Goal: Information Seeking & Learning: Learn about a topic

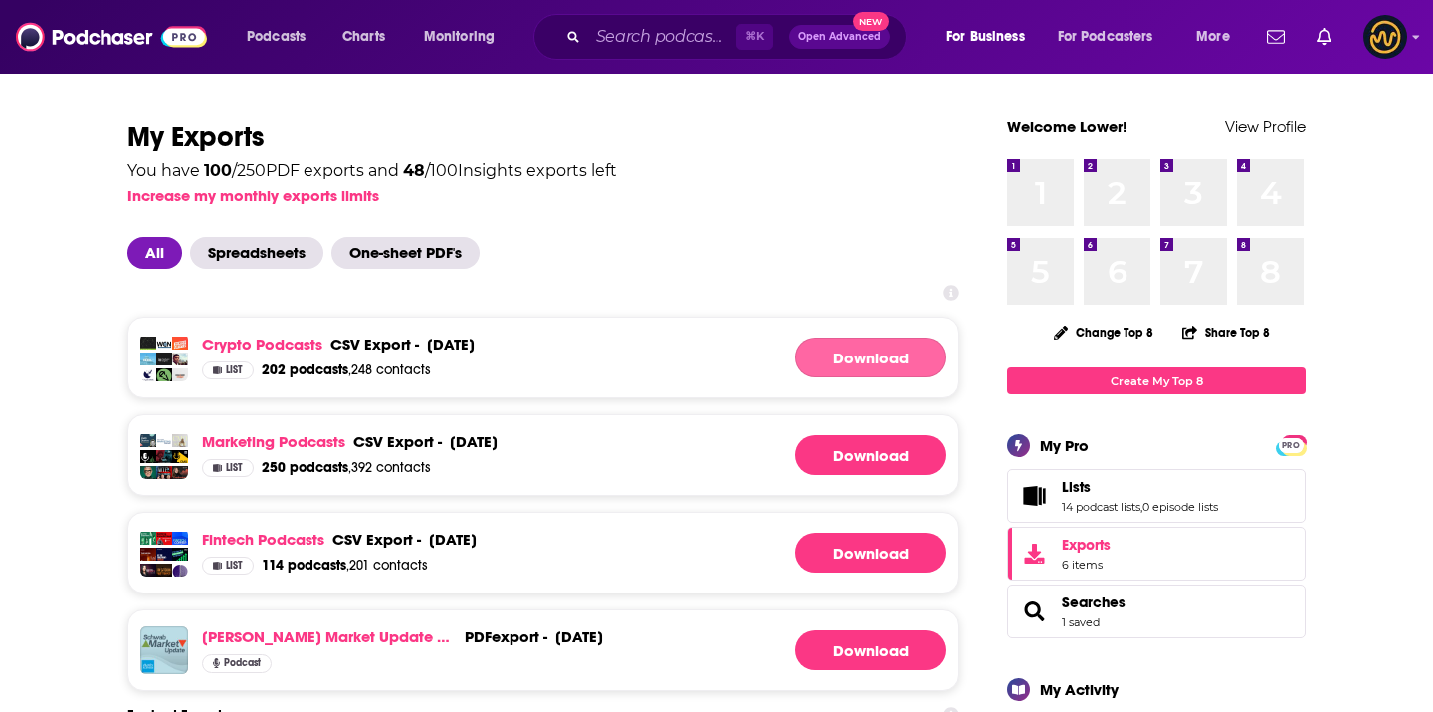
click at [839, 369] on link "Download" at bounding box center [870, 357] width 151 height 40
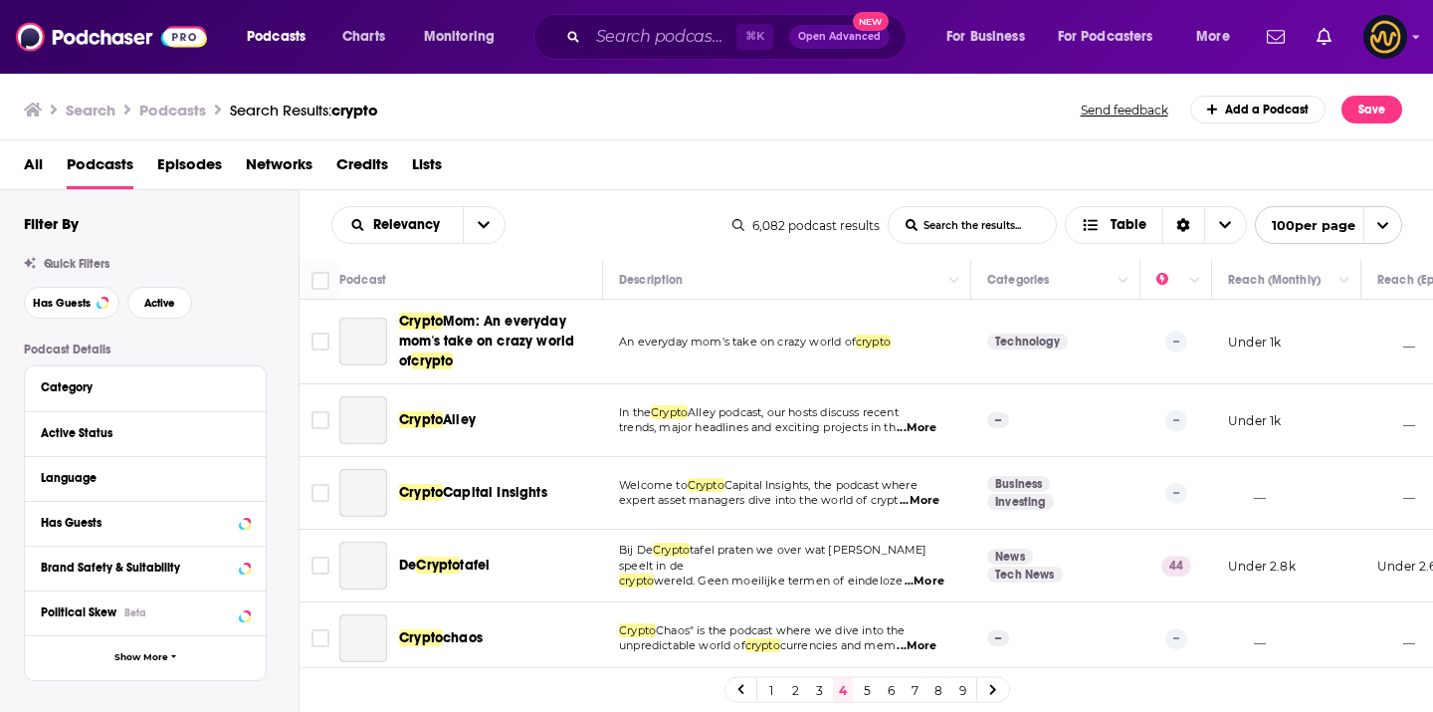
scroll to position [7061, 0]
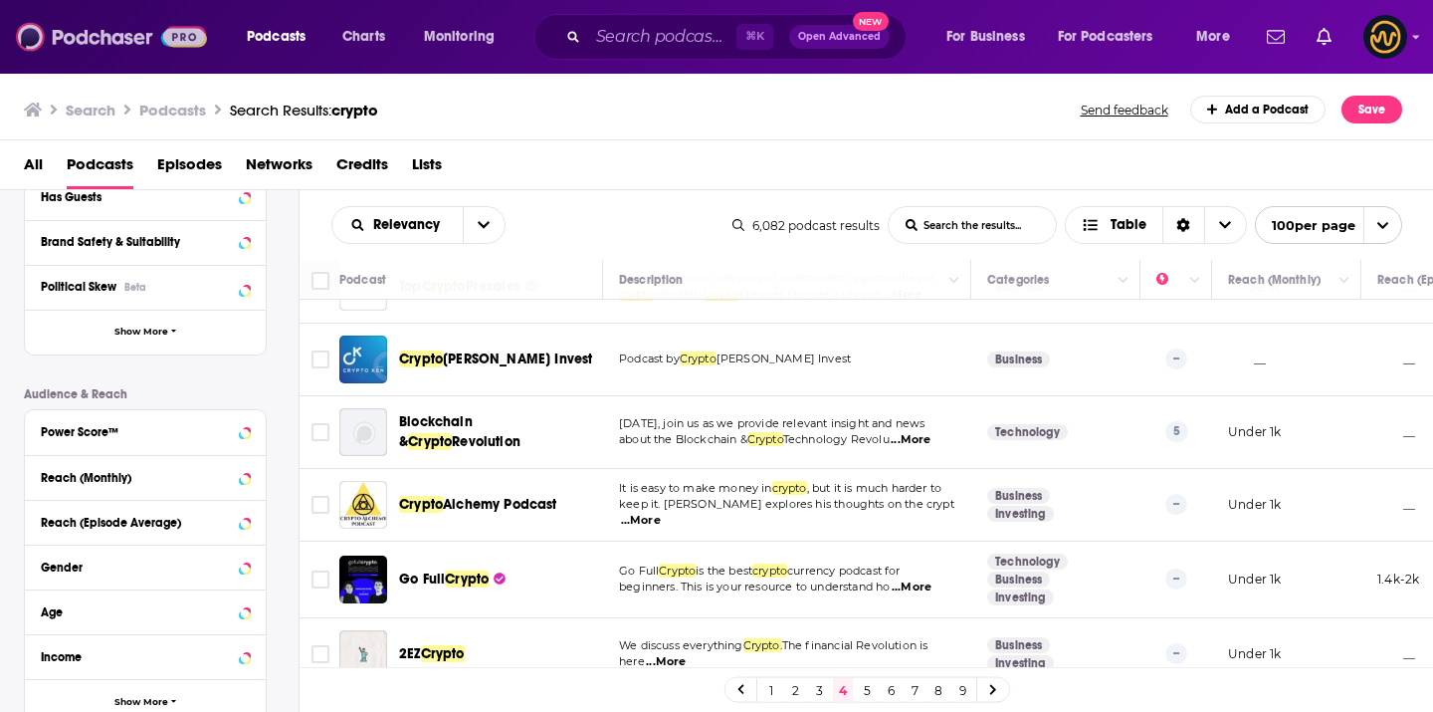
click at [110, 40] on img at bounding box center [111, 37] width 191 height 38
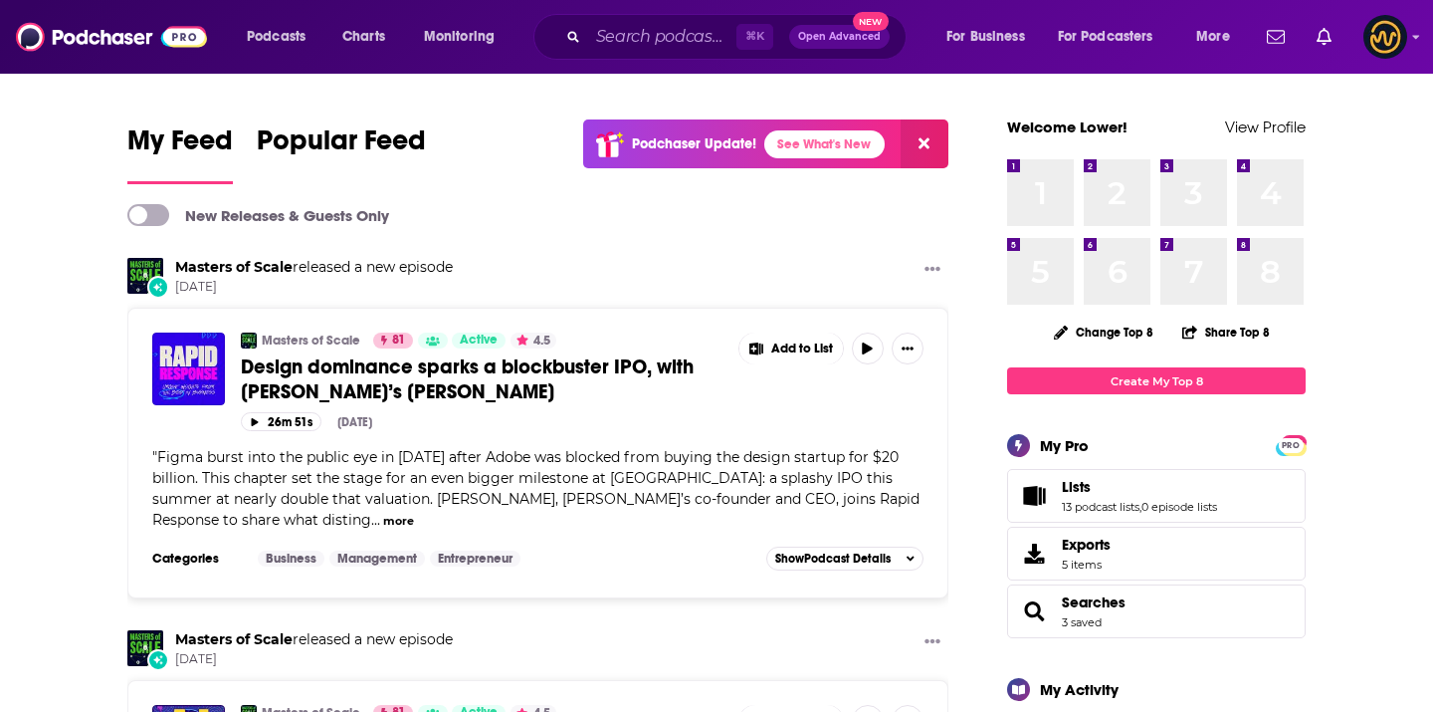
click at [641, 19] on div "⌘ K Open Advanced New" at bounding box center [720, 37] width 373 height 46
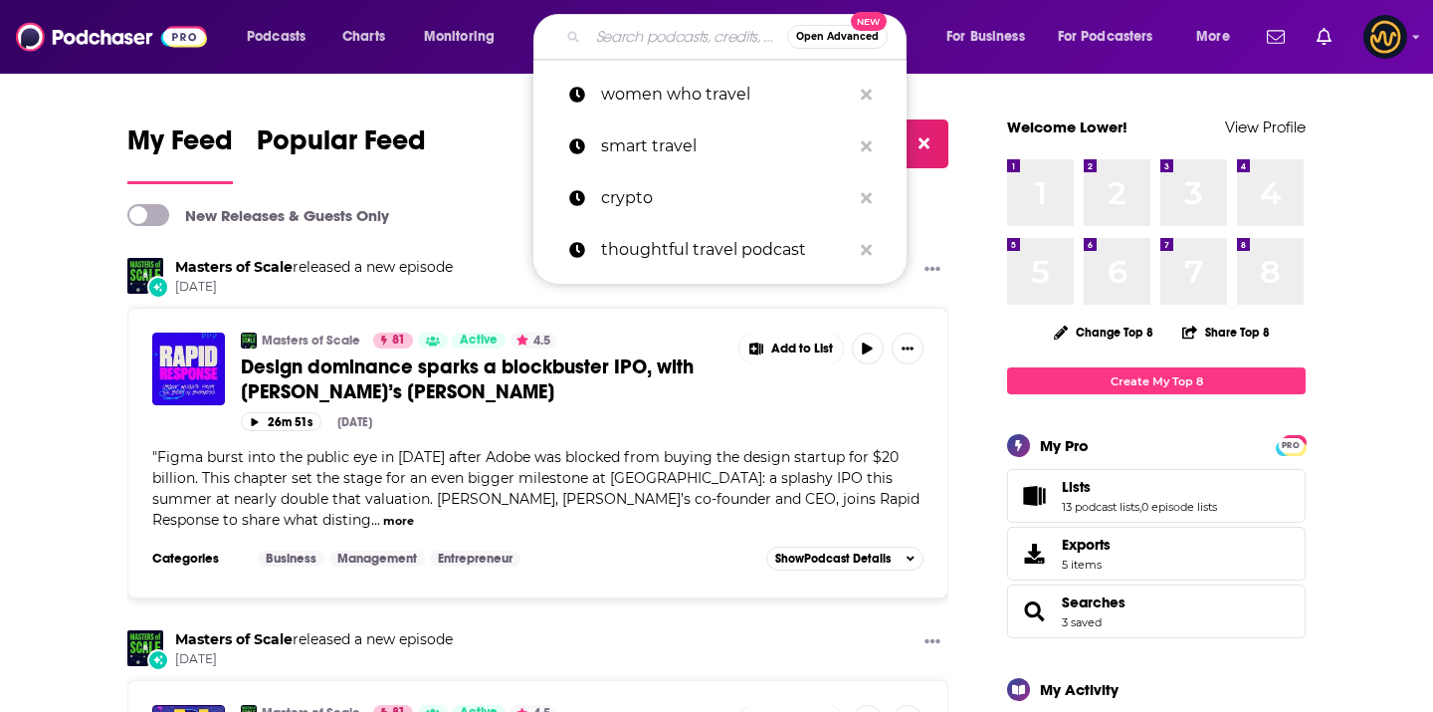
click at [644, 43] on input "Search podcasts, credits, & more..." at bounding box center [687, 37] width 199 height 32
paste input "Empire"
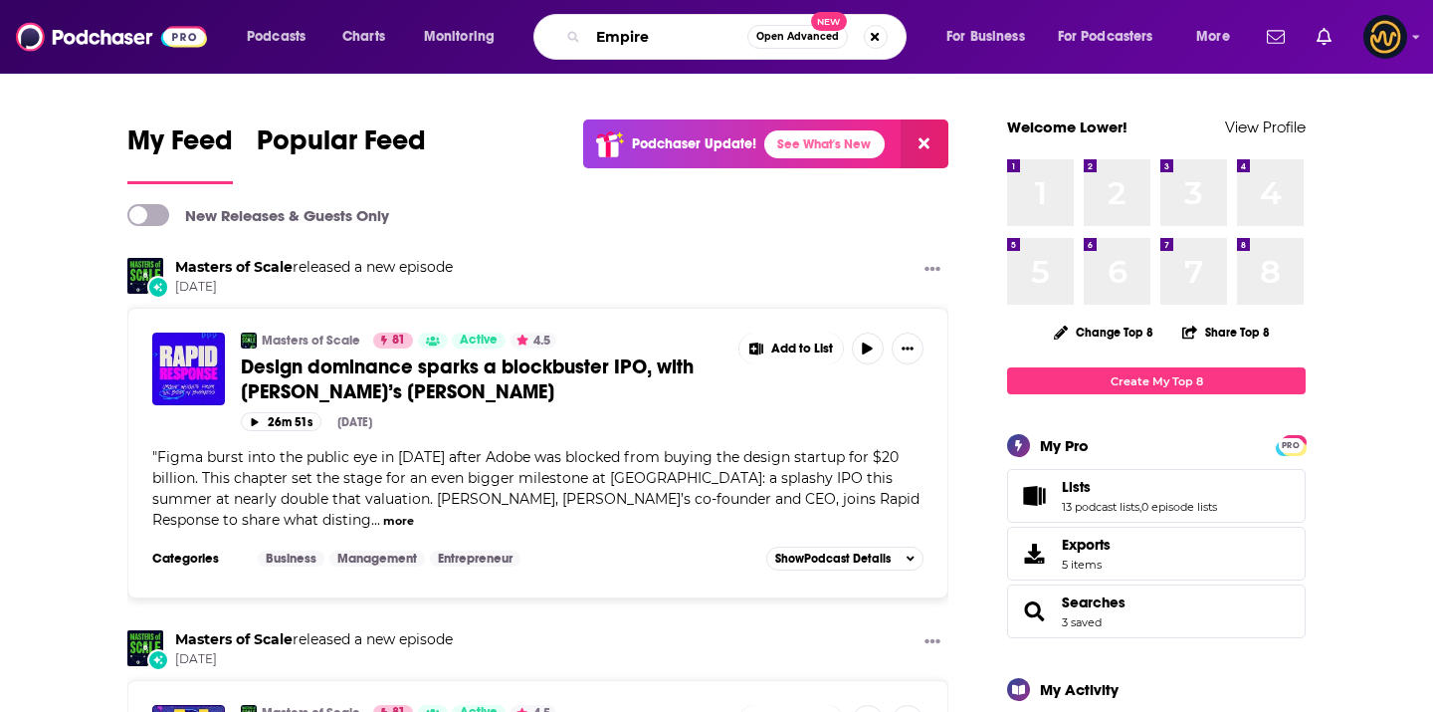
type input "Empire"
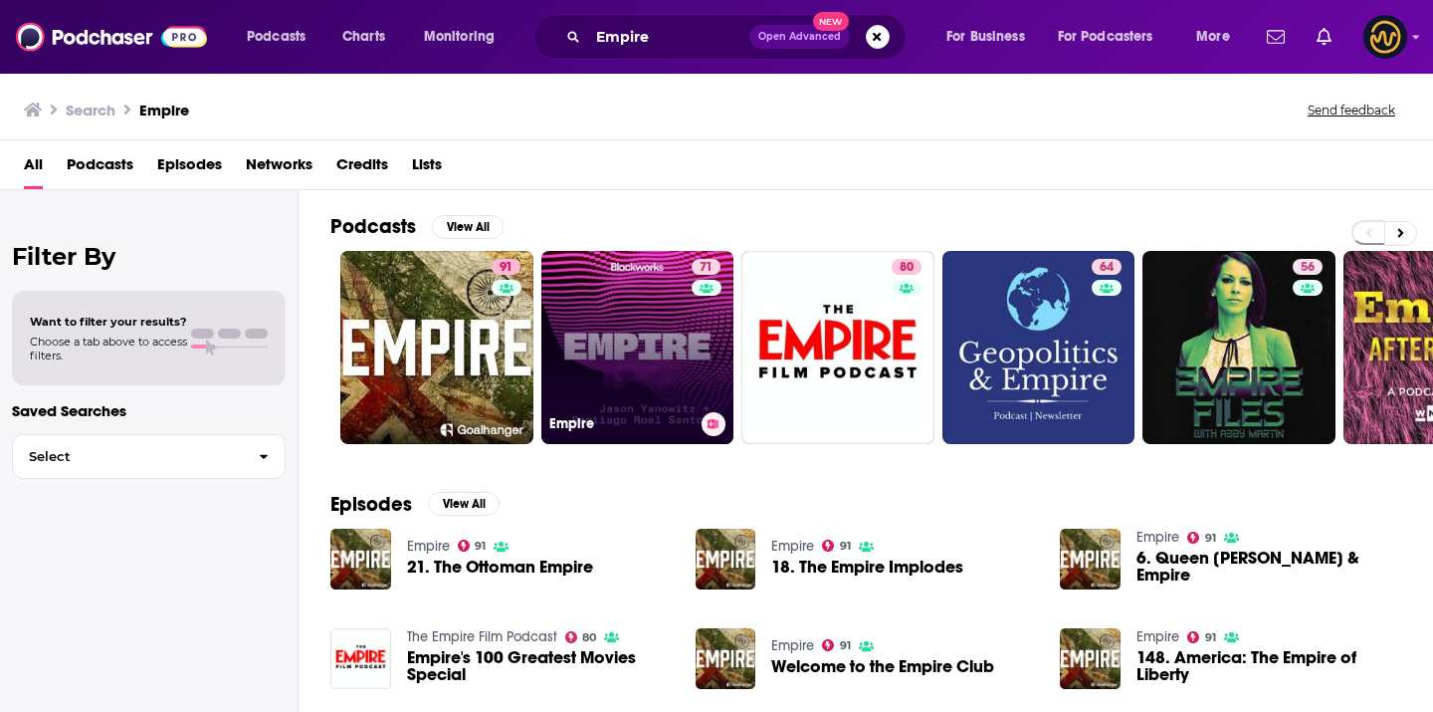
click at [654, 368] on link "71 Empire" at bounding box center [637, 347] width 193 height 193
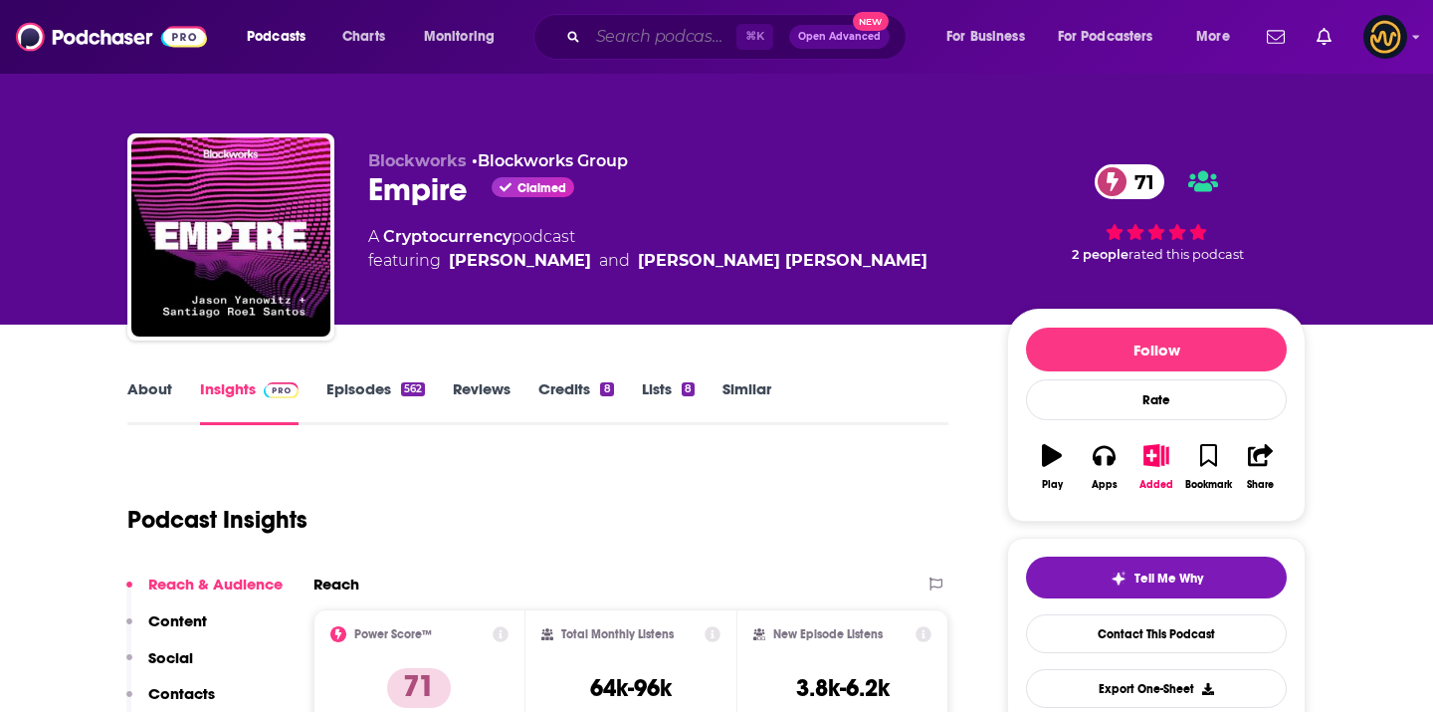
click at [641, 28] on input "Search podcasts, credits, & more..." at bounding box center [662, 37] width 148 height 32
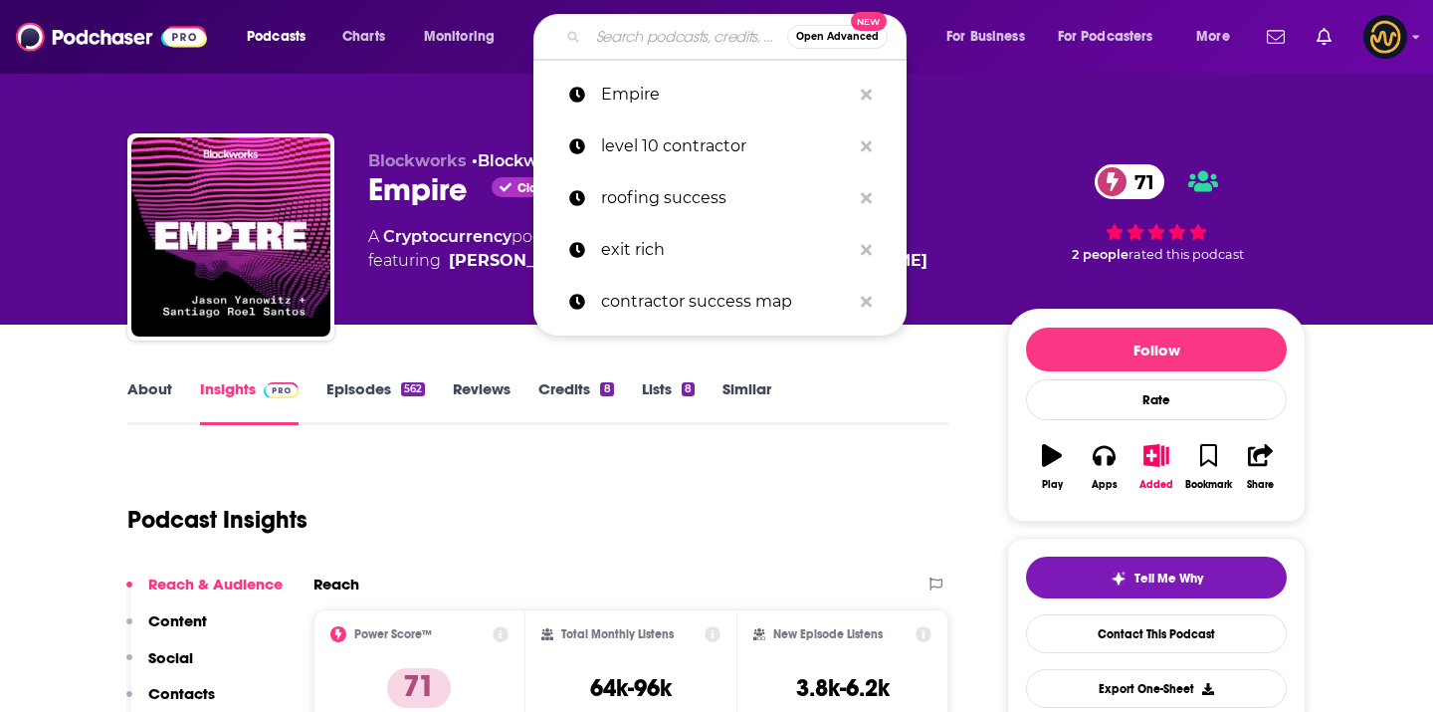
paste input "The Pomp Podcast"
type input "The Pomp Podcast"
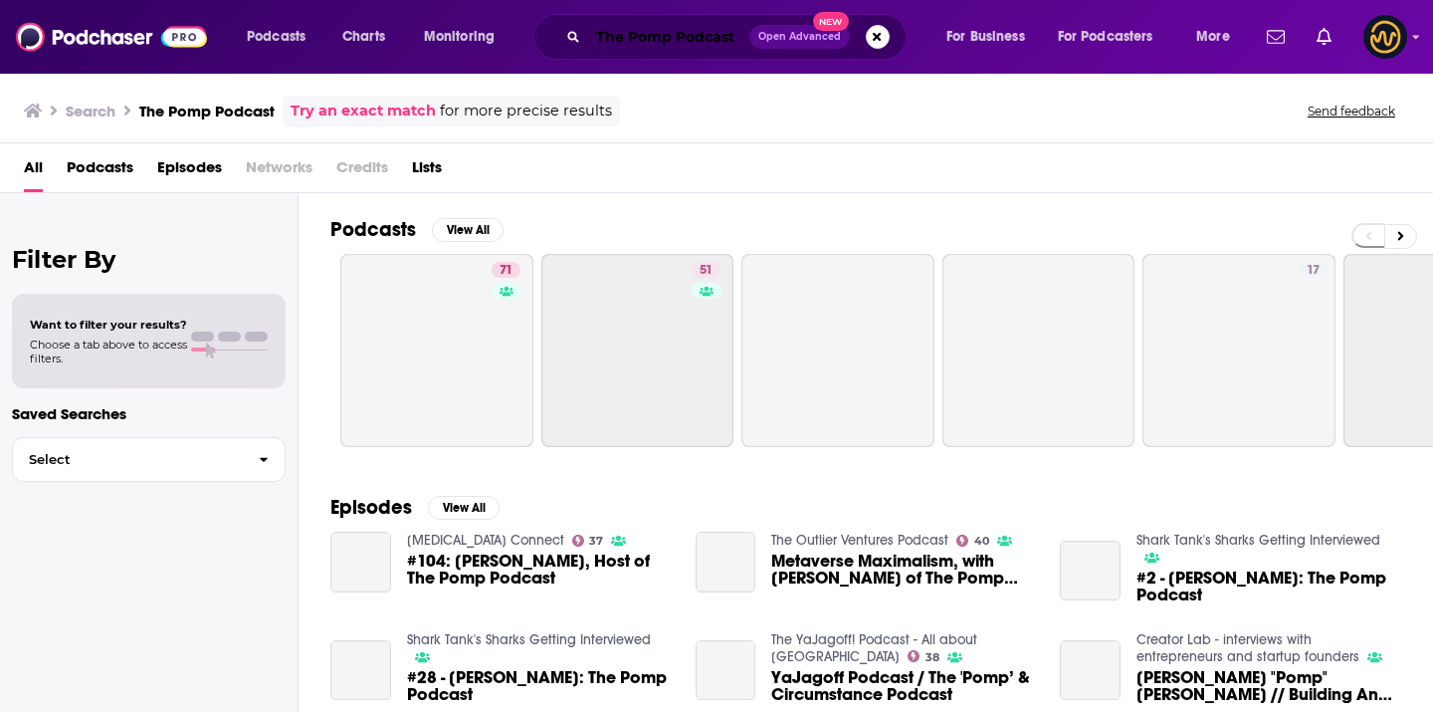
click at [649, 28] on input "The Pomp Podcast" at bounding box center [668, 37] width 161 height 32
click at [650, 29] on input "The Pomp Podcast" at bounding box center [668, 37] width 161 height 32
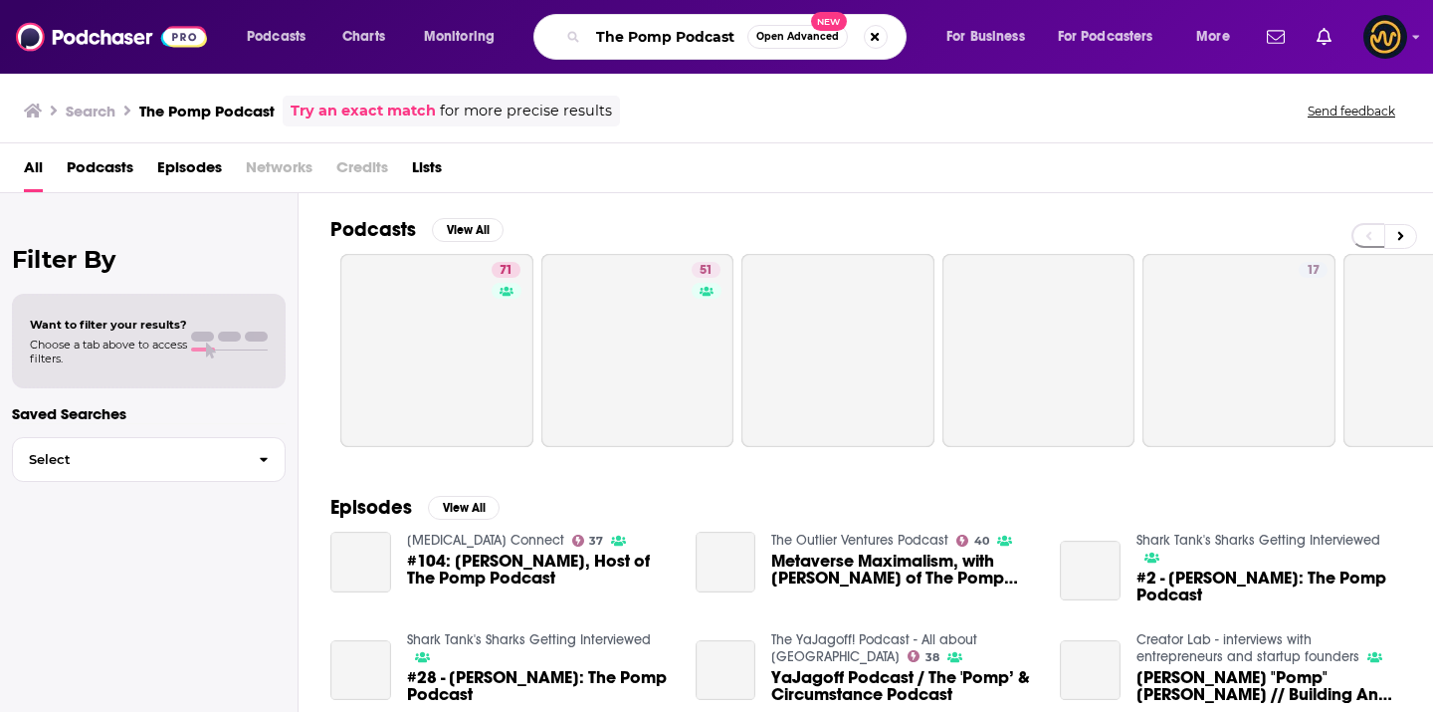
click at [650, 29] on input "The Pomp Podcast" at bounding box center [667, 37] width 159 height 32
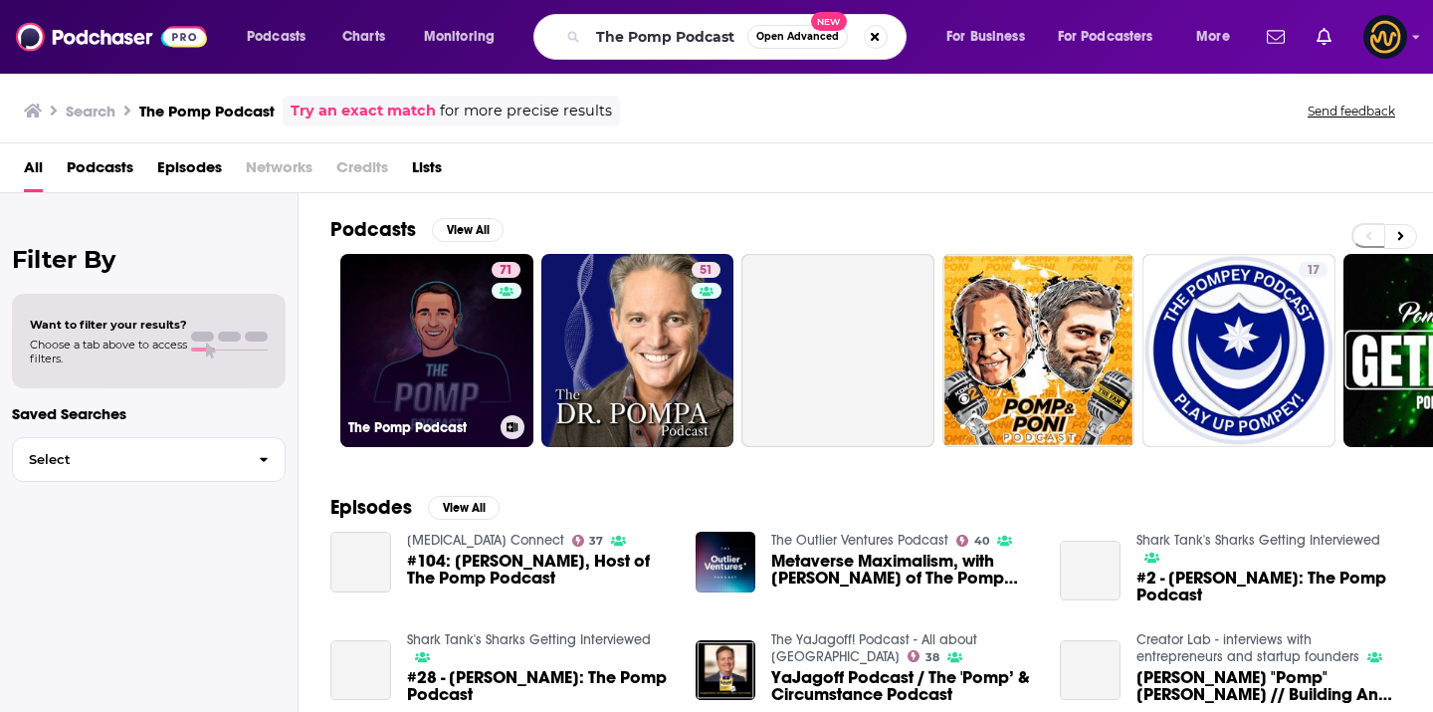
click at [453, 407] on link "71 The Pomp Podcast" at bounding box center [436, 350] width 193 height 193
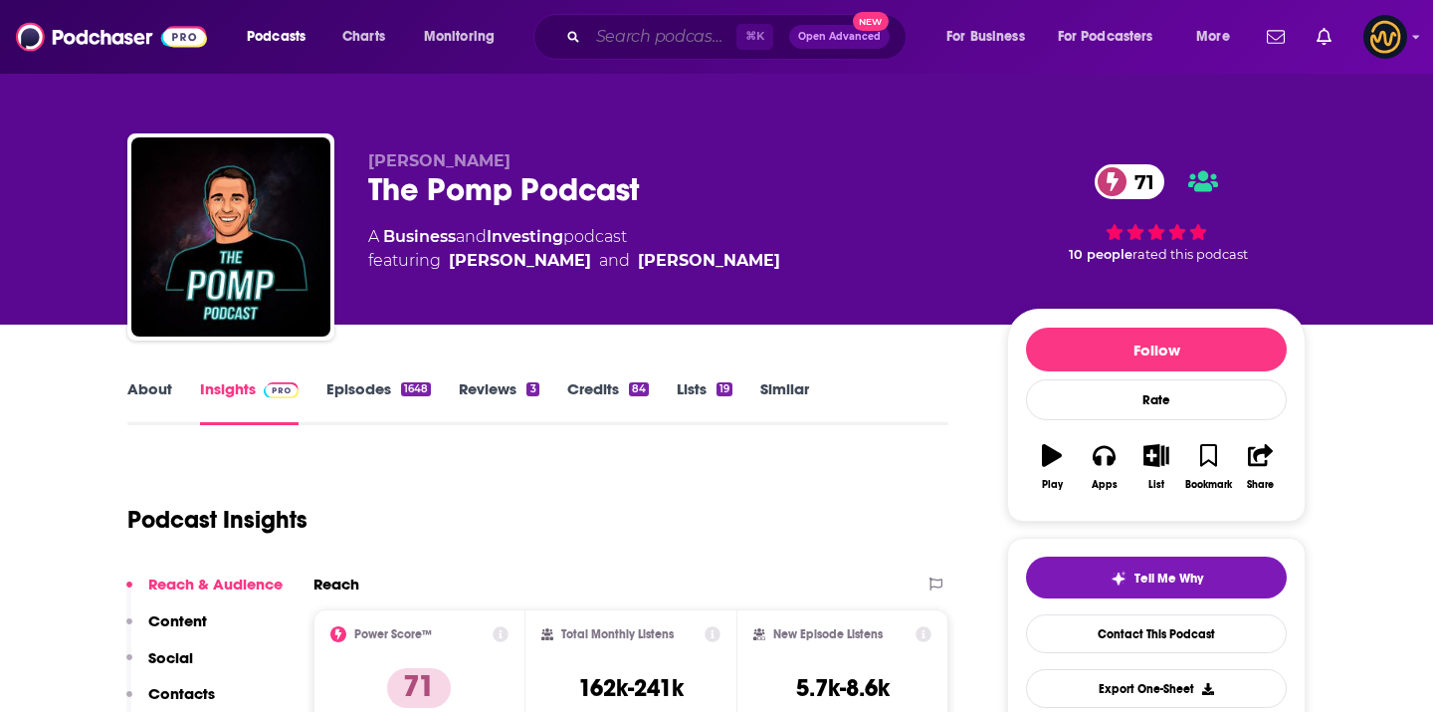
click at [700, 25] on input "Search podcasts, credits, & more..." at bounding box center [662, 37] width 148 height 32
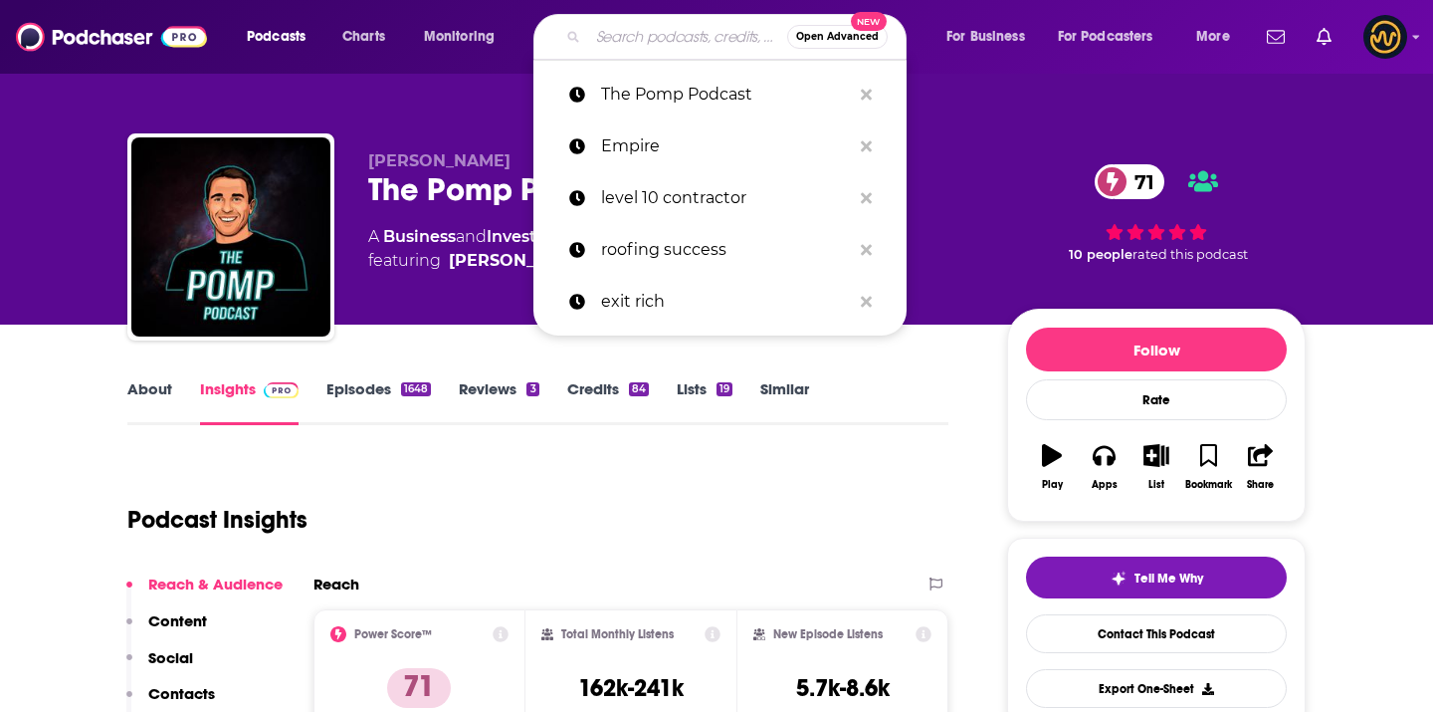
paste input "Unchained"
type input "UnchainedUnchained"
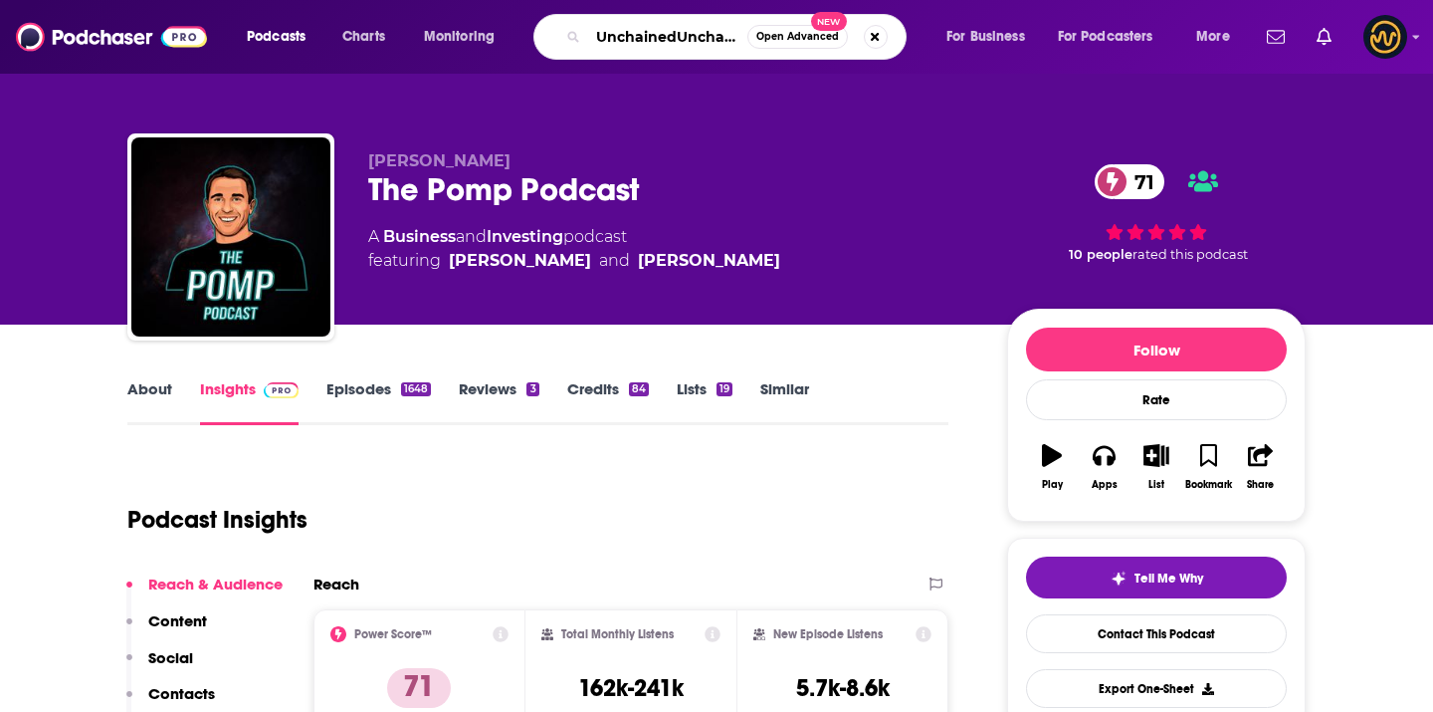
scroll to position [0, 17]
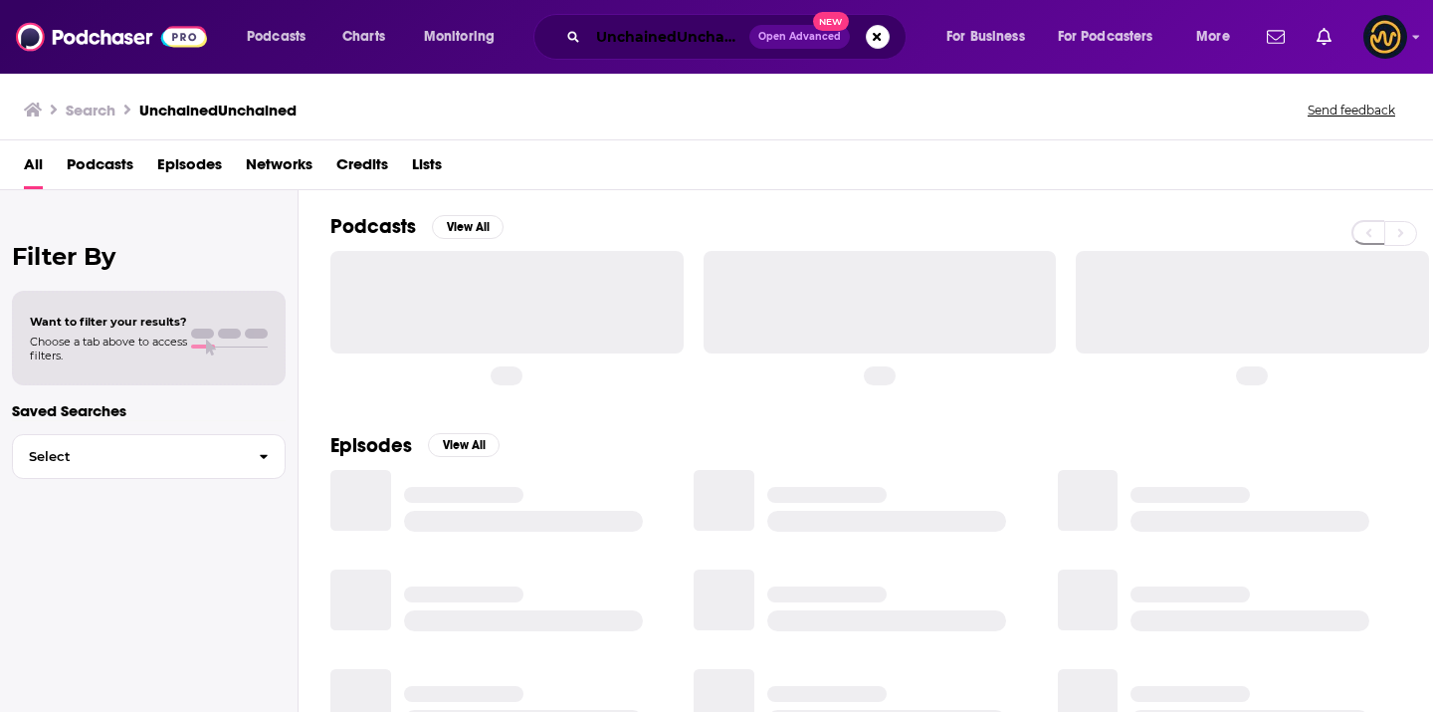
click at [670, 51] on input "UnchainedUnchained" at bounding box center [668, 37] width 161 height 32
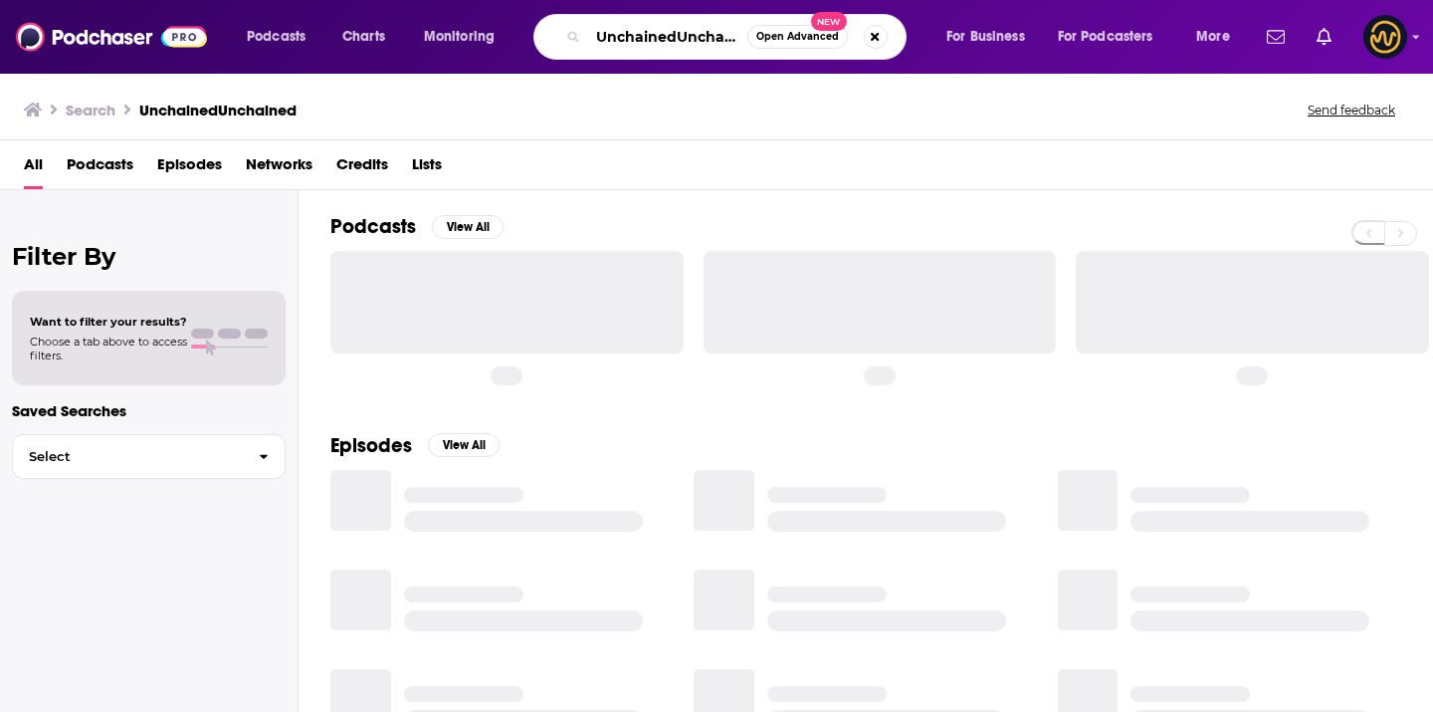
click at [671, 33] on input "UnchainedUnchained" at bounding box center [667, 37] width 159 height 32
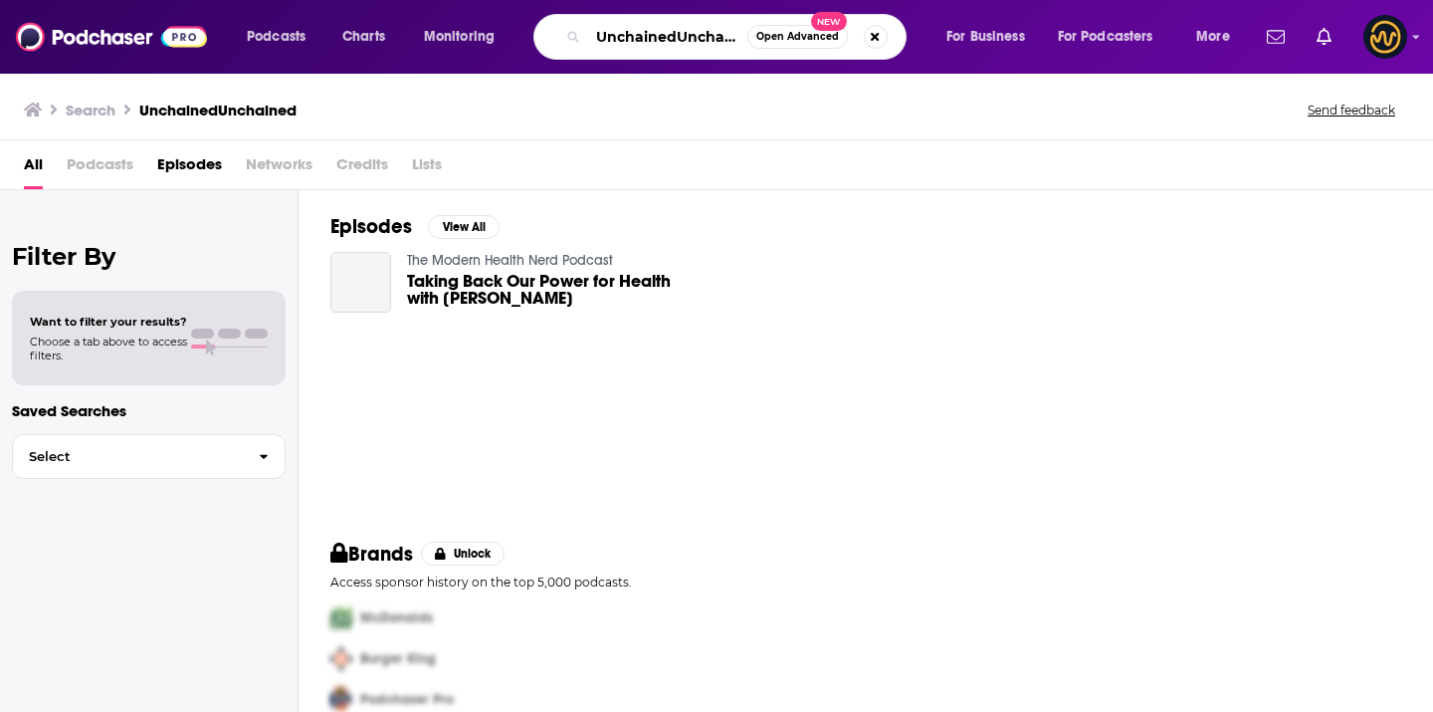
click at [672, 33] on input "UnchainedUnchained" at bounding box center [667, 37] width 159 height 32
paste input "Search podcasts, credits, & more..."
type input "Unchained"
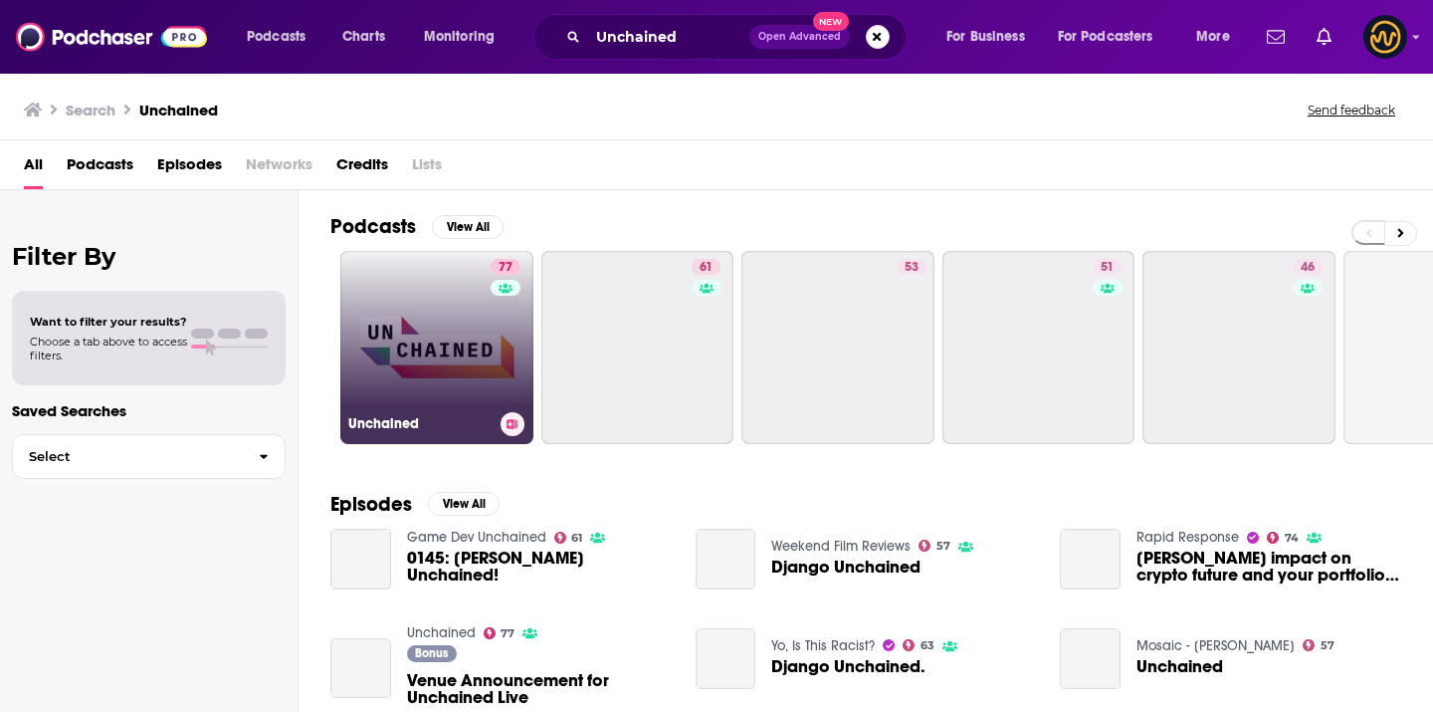
click at [464, 372] on link "77 Unchained" at bounding box center [436, 347] width 193 height 193
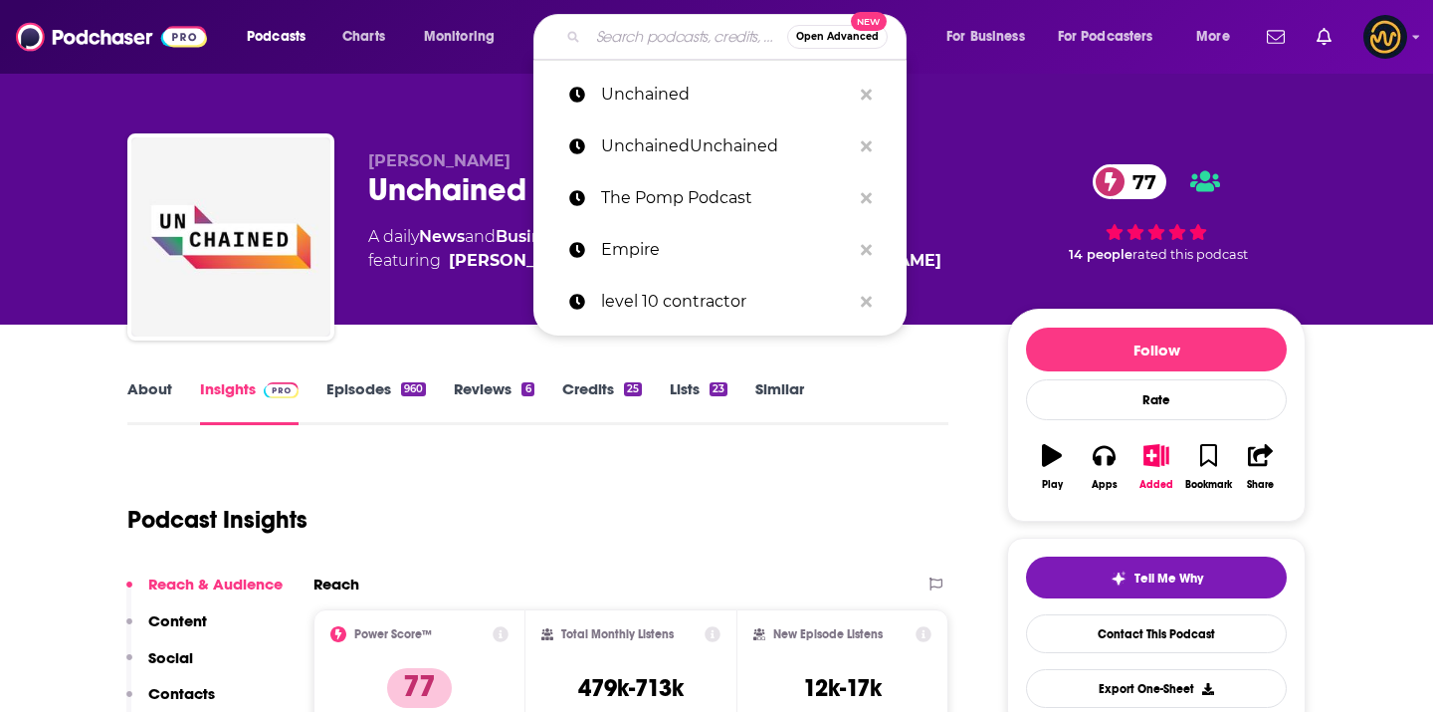
click at [687, 21] on input "Search podcasts, credits, & more..." at bounding box center [687, 37] width 199 height 32
paste input "What Bitcoin Did"
type input "What Bitcoin Did"
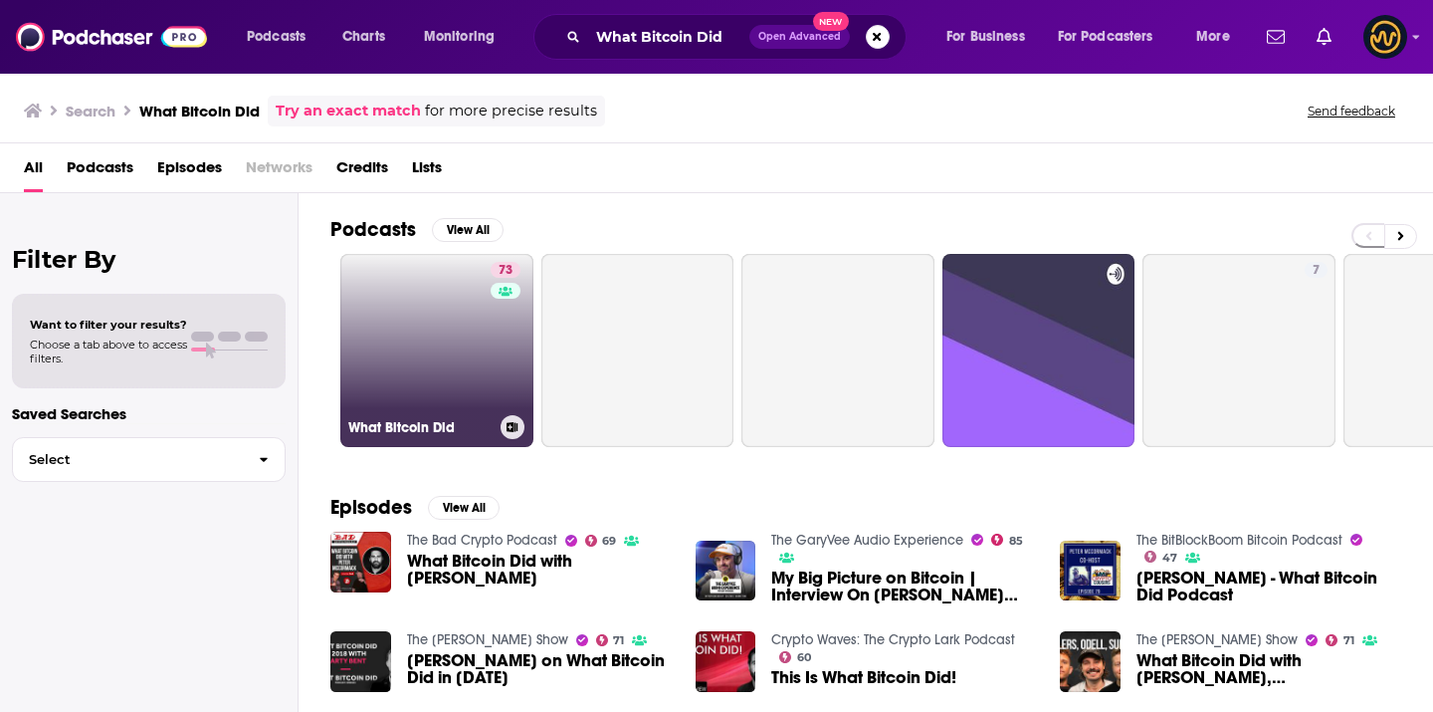
click at [499, 298] on link at bounding box center [506, 291] width 30 height 16
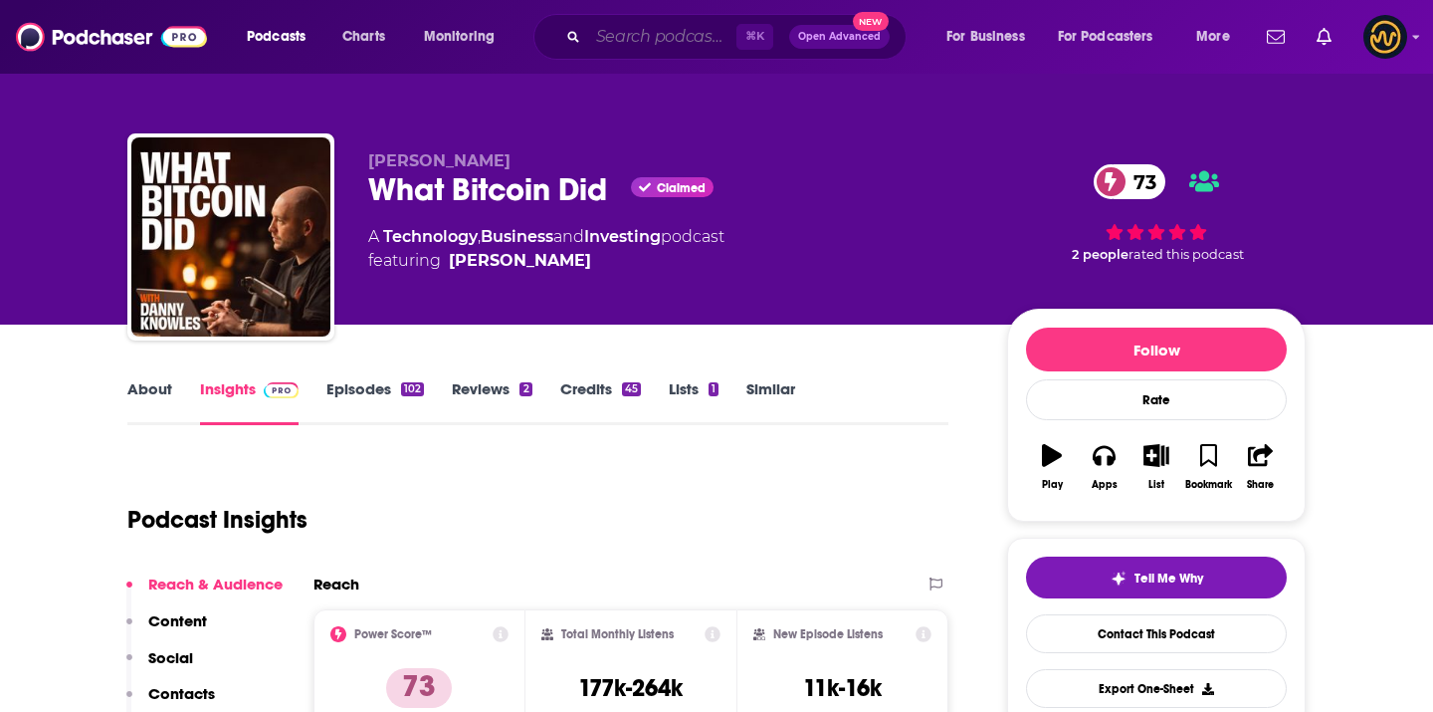
click at [635, 46] on input "Search podcasts, credits, & more..." at bounding box center [662, 37] width 148 height 32
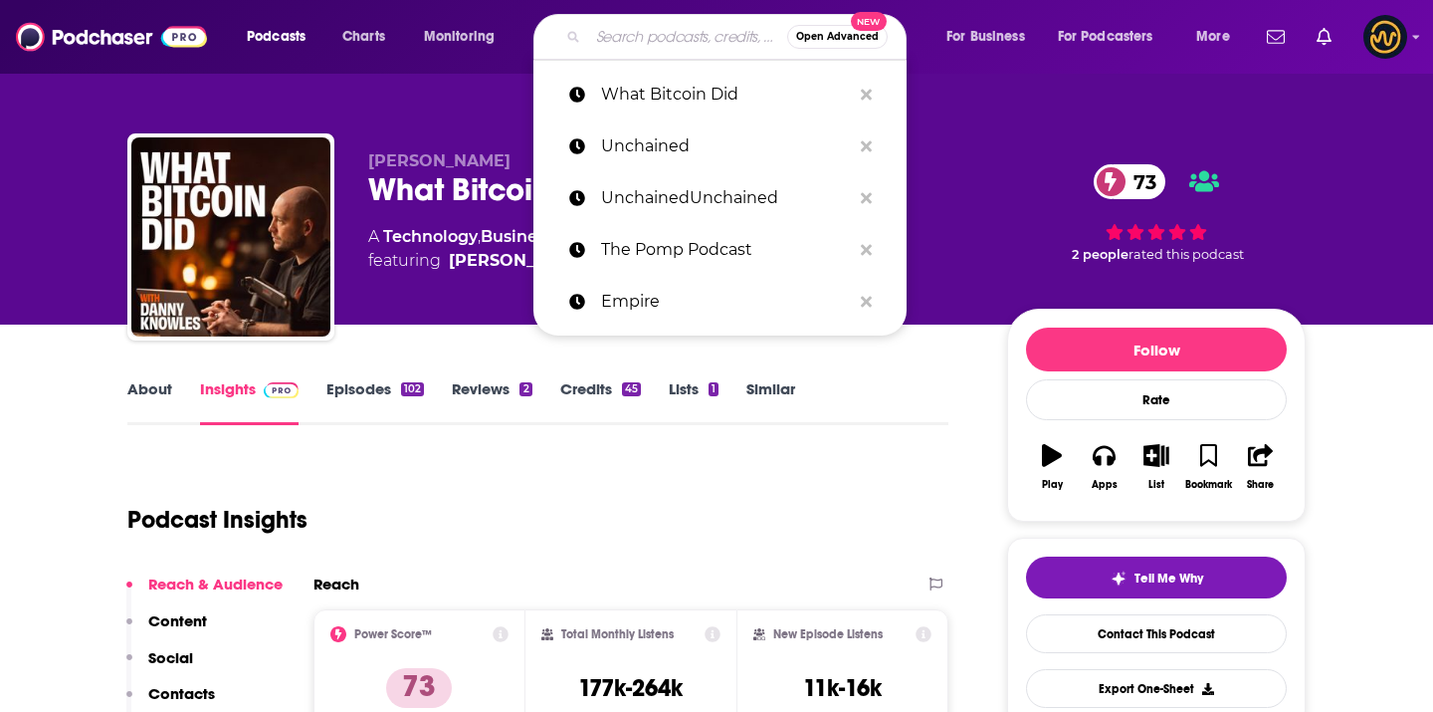
paste input "Bankless"
type input "Bankless"
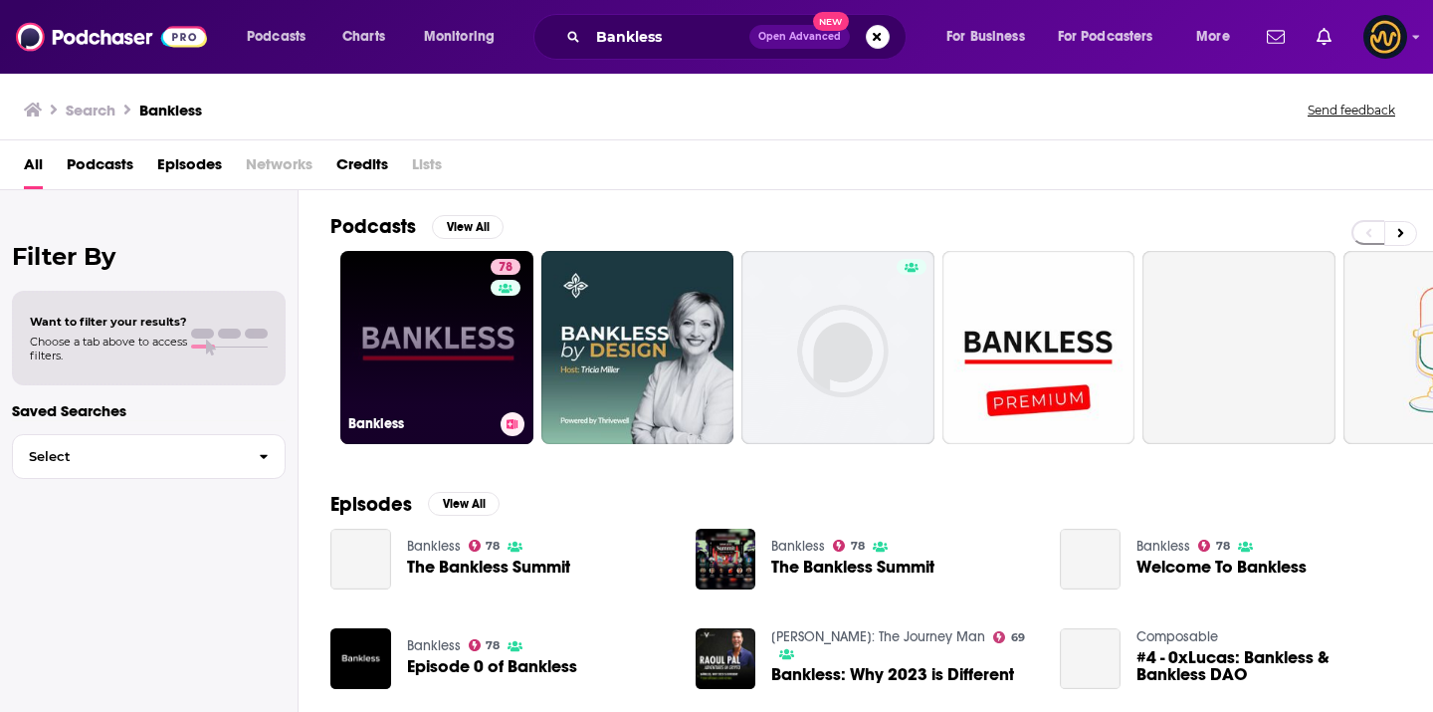
click at [415, 315] on link "78 Bankless" at bounding box center [436, 347] width 193 height 193
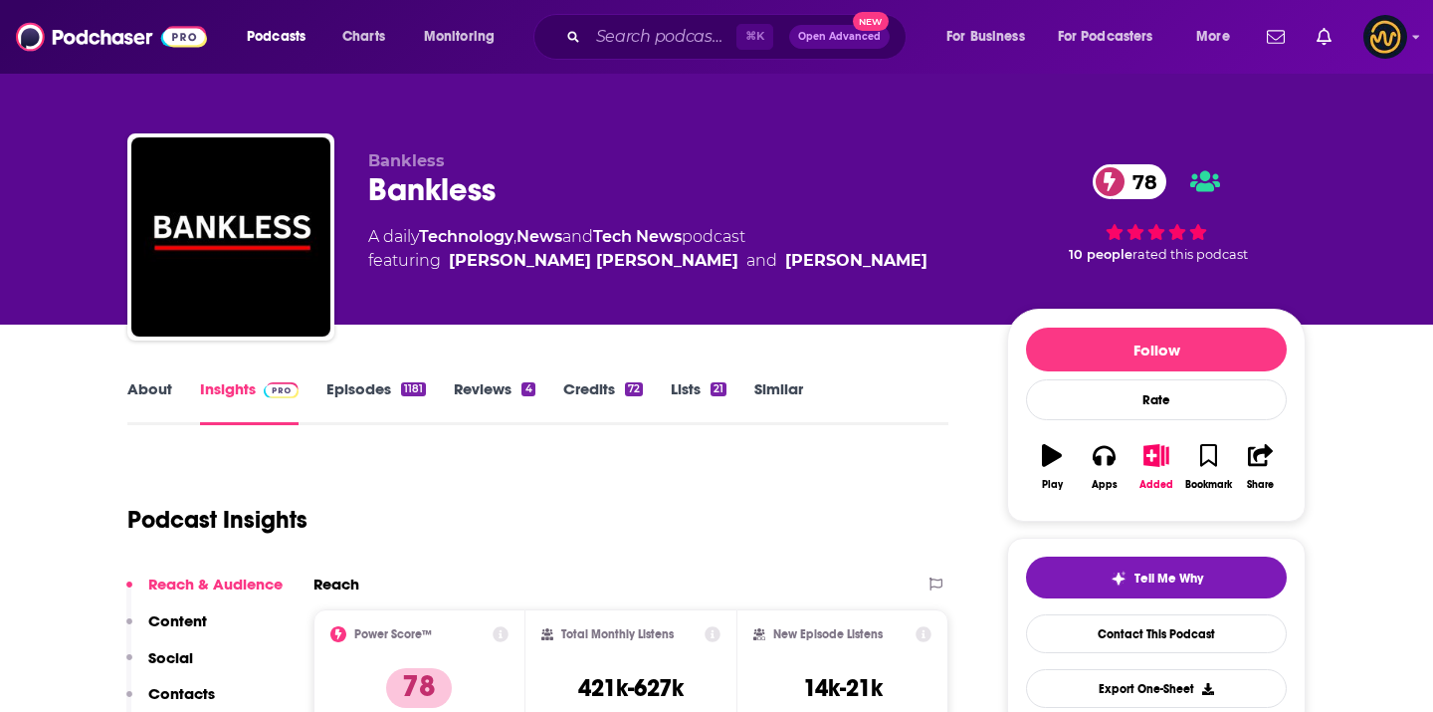
click at [665, 10] on div "Podcasts Charts Monitoring ⌘ K Open Advanced New For Business For Podcasters Mo…" at bounding box center [716, 37] width 1433 height 74
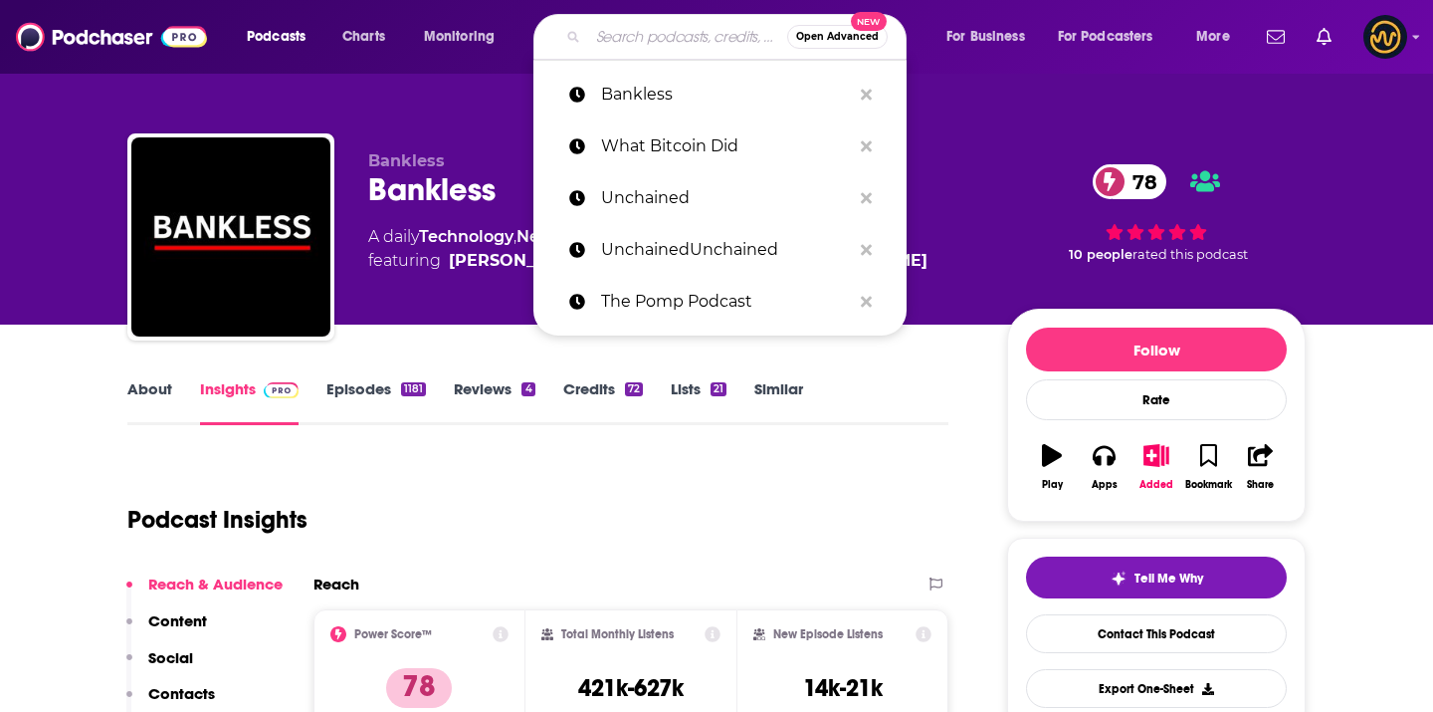
click at [651, 30] on input "Search podcasts, credits, & more..." at bounding box center [687, 37] width 199 height 32
paste input "The Defiant Podcast"
type input "The Defiant Podcast"
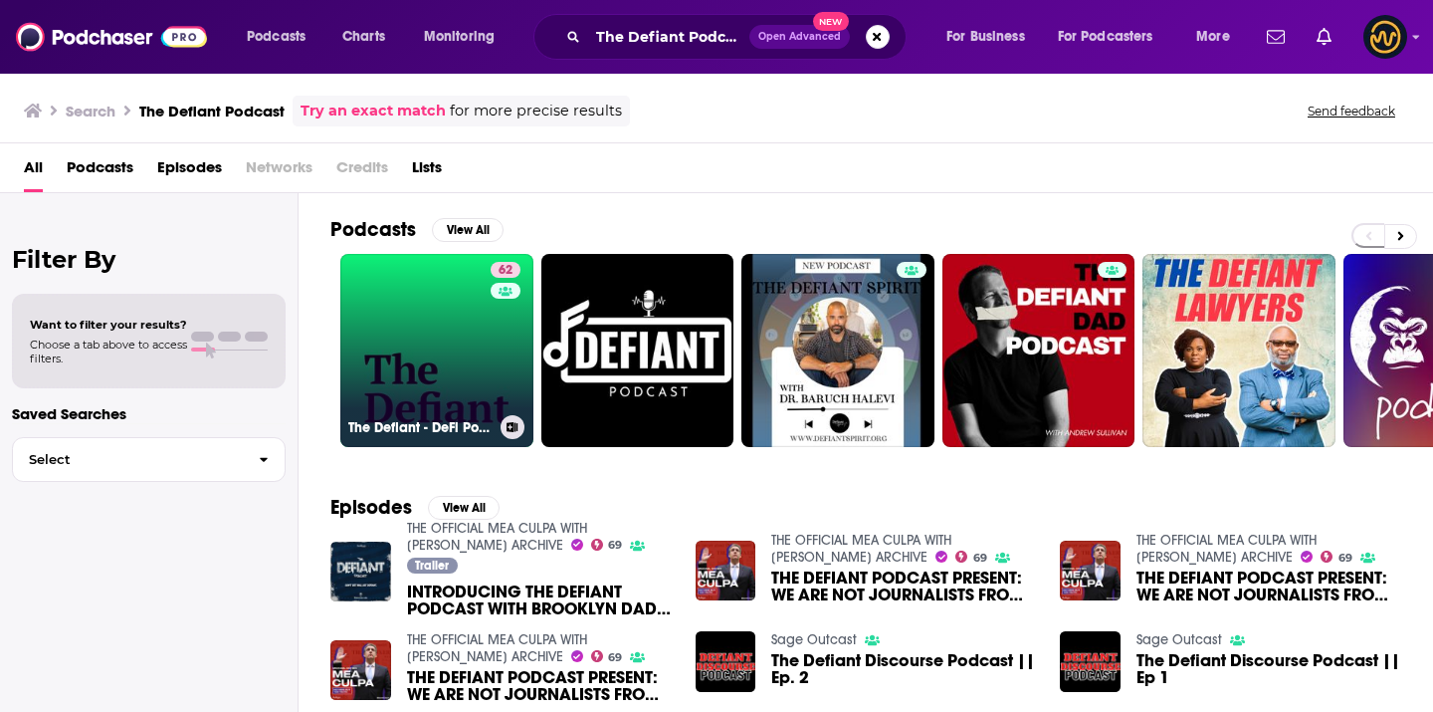
click at [446, 288] on link "62 The Defiant - DeFi Podcast" at bounding box center [436, 350] width 193 height 193
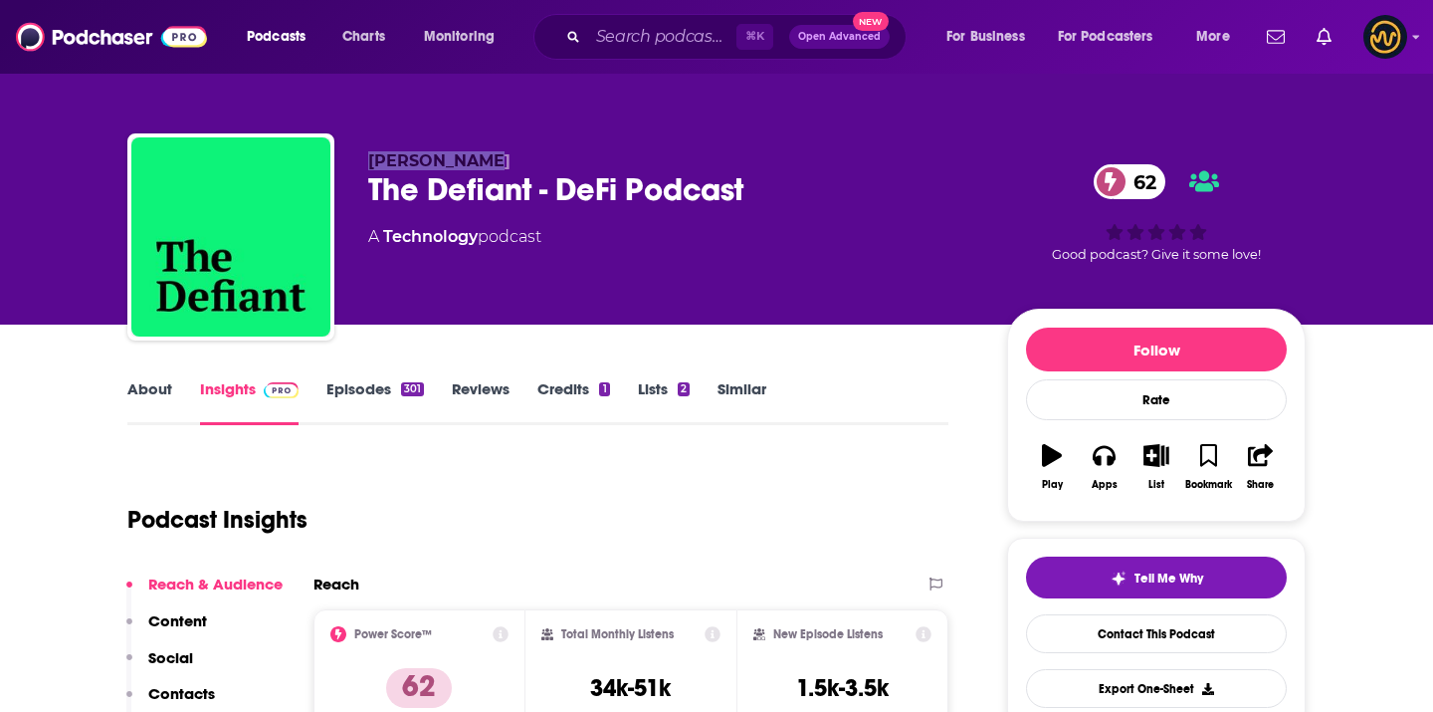
copy span "[PERSON_NAME]"
drag, startPoint x: 367, startPoint y: 158, endPoint x: 488, endPoint y: 159, distance: 120.4
click at [491, 160] on div "[PERSON_NAME] The Defiant - DeFi Podcast 62 A Technology podcast 62 Good podcas…" at bounding box center [716, 240] width 1179 height 215
click at [651, 45] on input "Search podcasts, credits, & more..." at bounding box center [662, 37] width 148 height 32
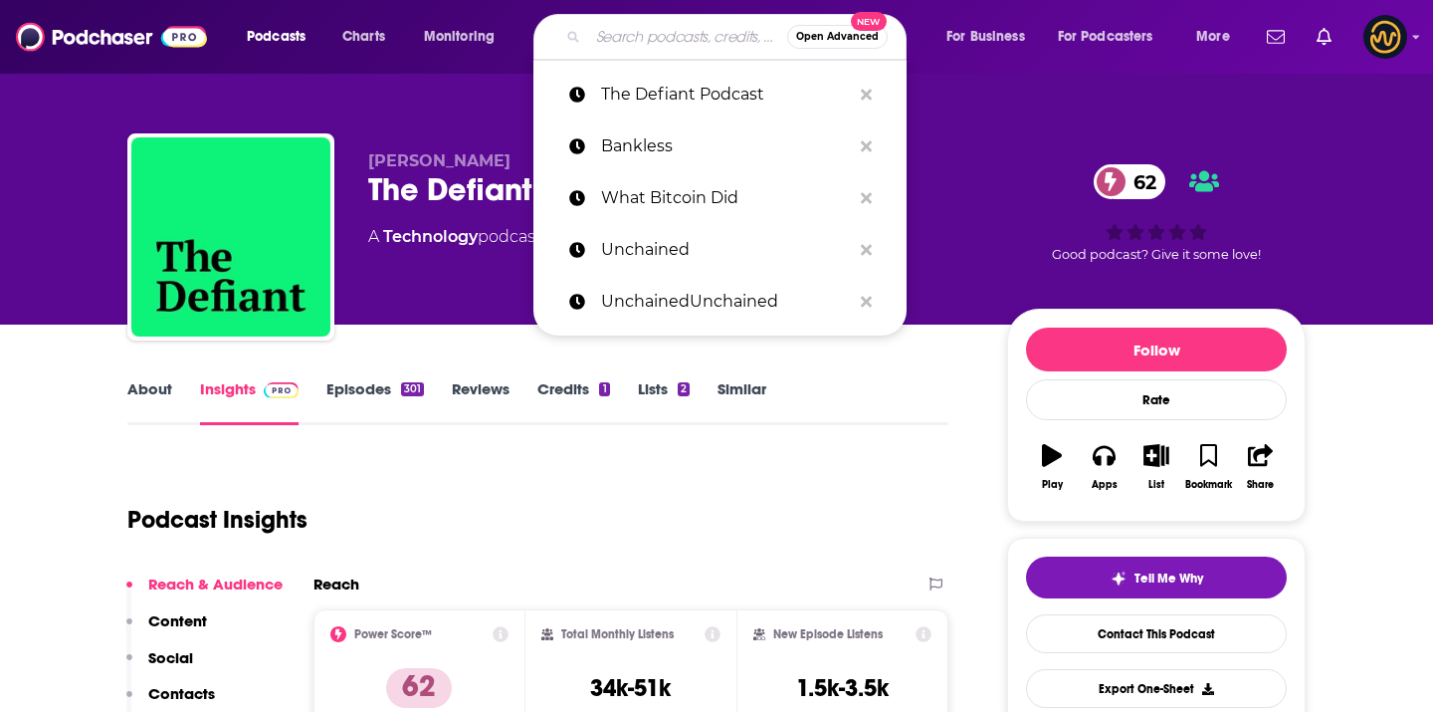
paste input "The 'What is Money?' Show"
type input "The 'What is Money?' Show"
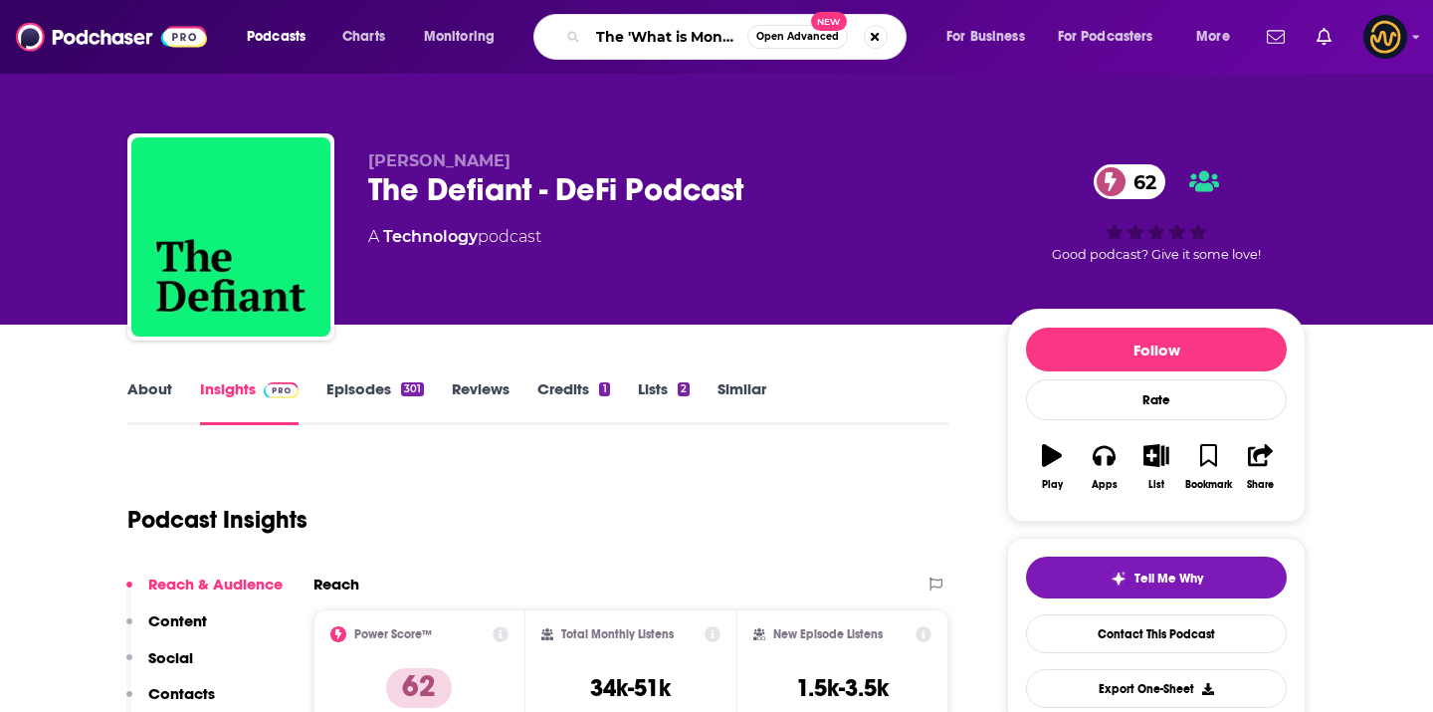
scroll to position [0, 59]
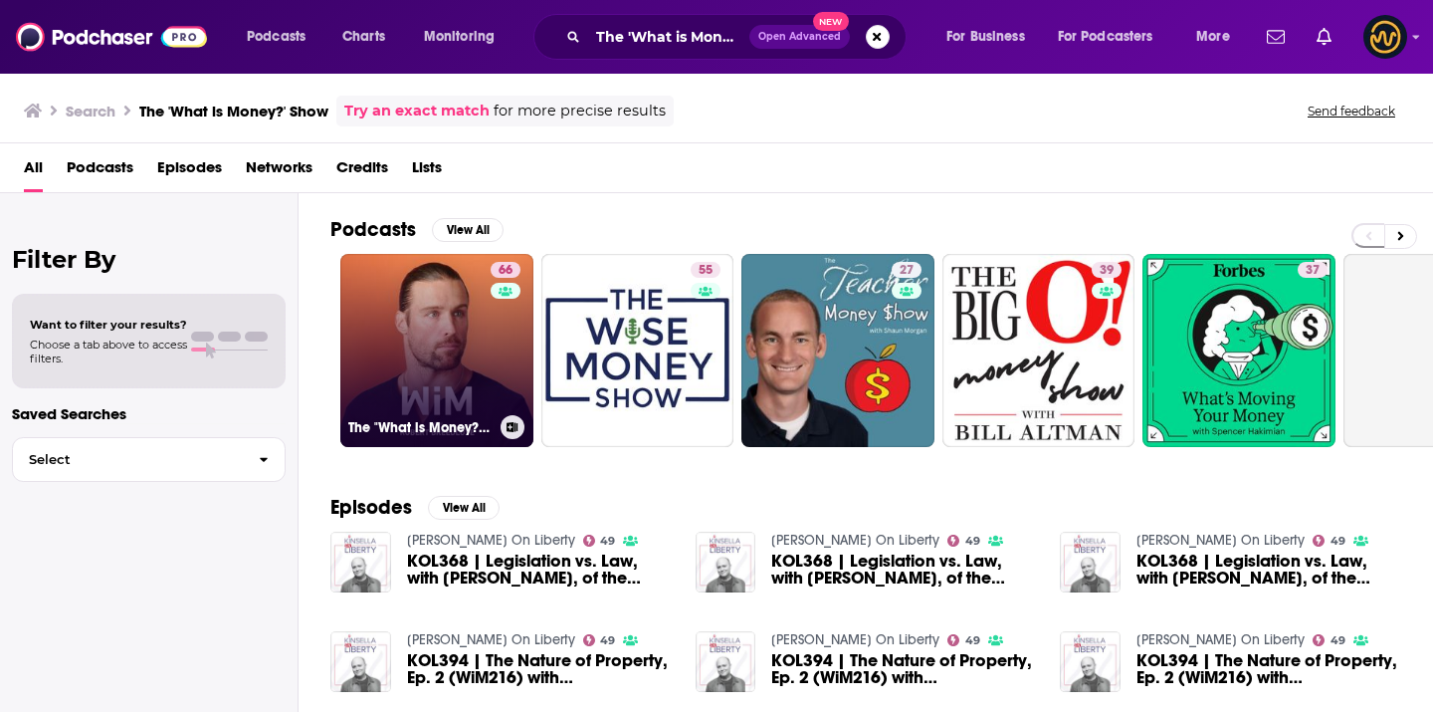
click at [431, 339] on link "66 The "What is Money?" Show" at bounding box center [436, 350] width 193 height 193
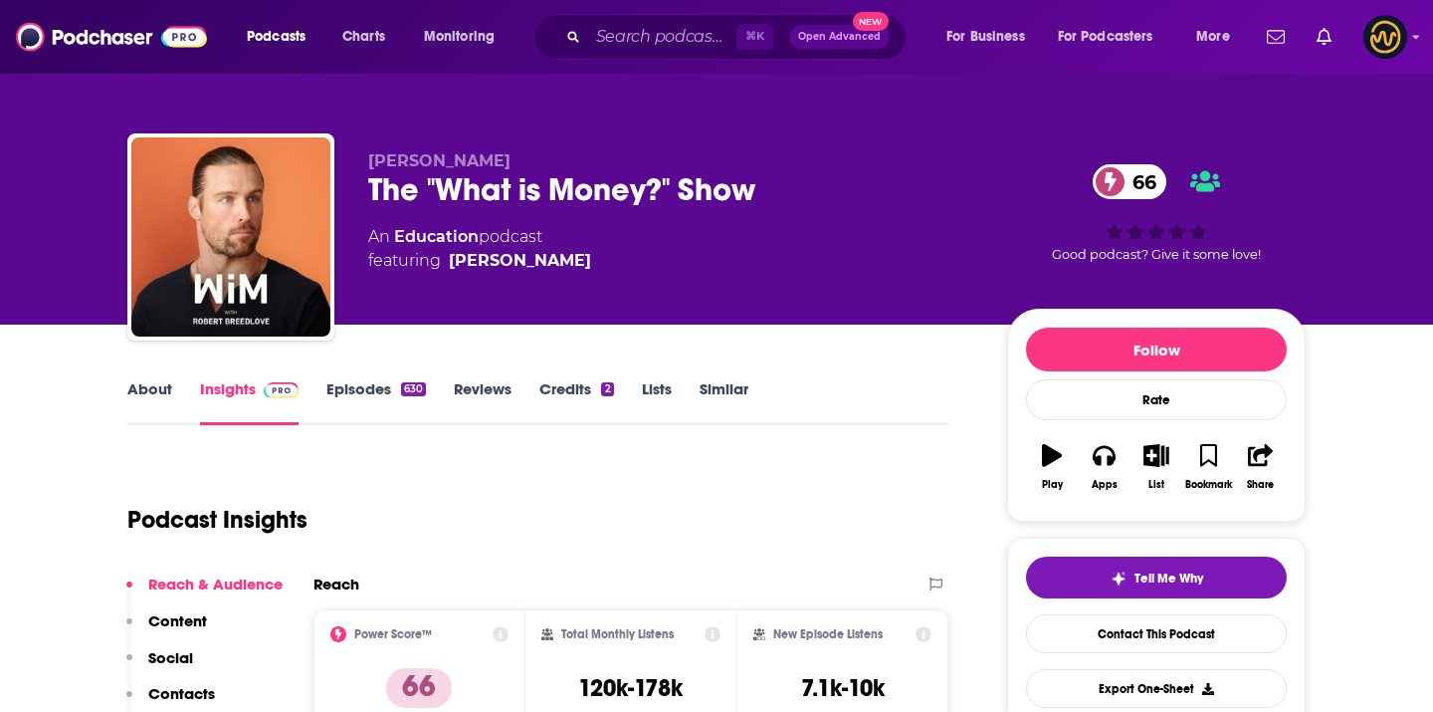
drag, startPoint x: 364, startPoint y: 162, endPoint x: 517, endPoint y: 161, distance: 152.3
click at [519, 162] on div "[PERSON_NAME] The "What is Money?" Show 66 An Education podcast featuring [PERS…" at bounding box center [716, 240] width 1179 height 215
copy span "[PERSON_NAME]"
click at [662, 30] on input "Search podcasts, credits, & more..." at bounding box center [662, 37] width 148 height 32
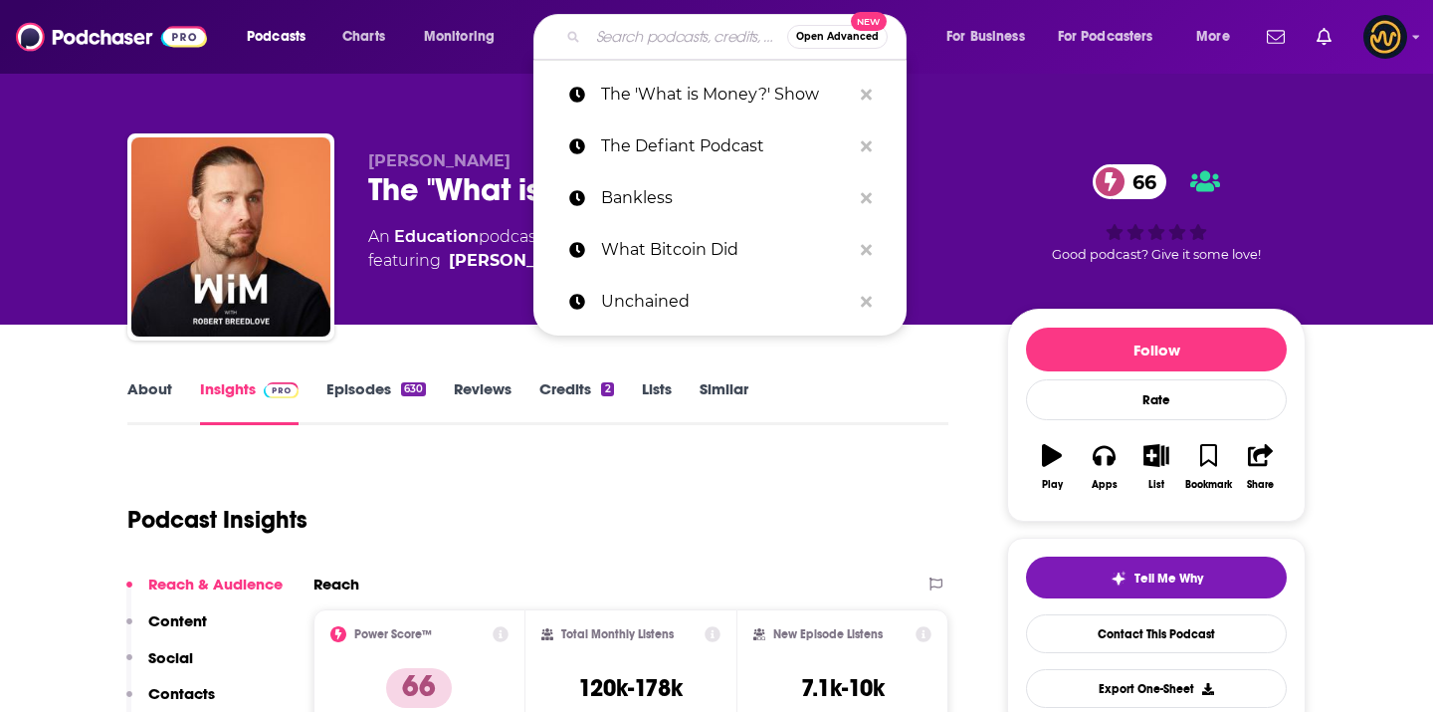
click at [662, 30] on input "Search podcasts, credits, & more..." at bounding box center [687, 37] width 199 height 32
paste input "Wolf of All Streets"
type input "Wolf of All Streets"
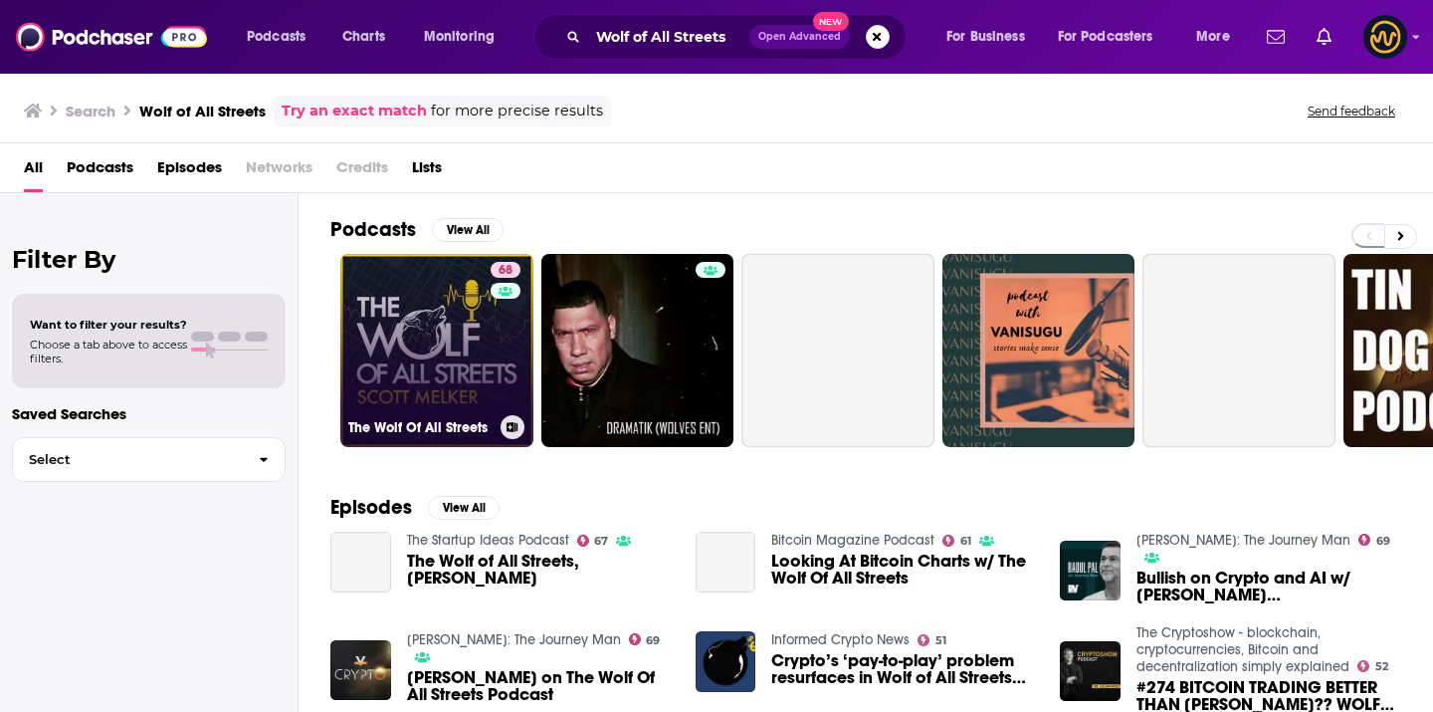
click at [447, 373] on link "68 The Wolf Of All Streets" at bounding box center [436, 350] width 193 height 193
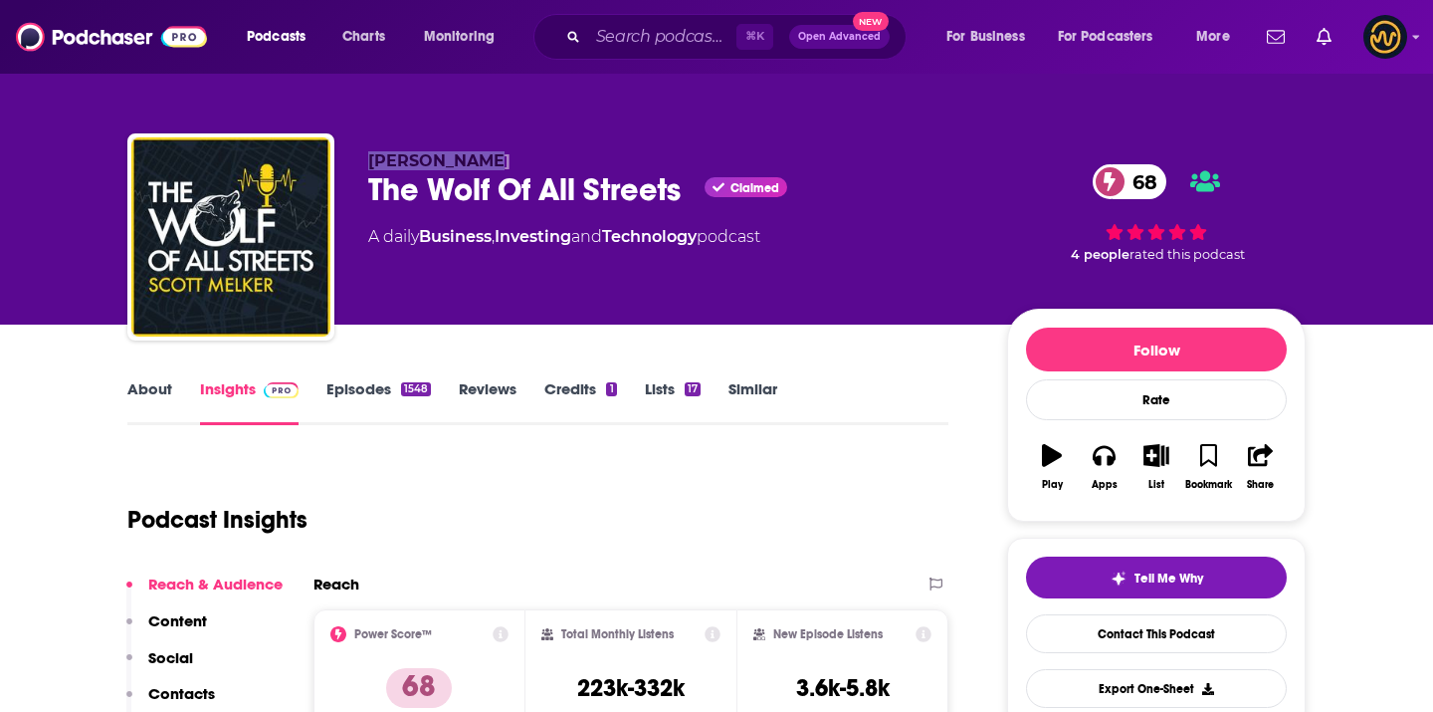
drag, startPoint x: 370, startPoint y: 160, endPoint x: 494, endPoint y: 157, distance: 123.5
click at [495, 158] on p "[PERSON_NAME]" at bounding box center [671, 160] width 607 height 19
copy span "[PERSON_NAME]"
click at [643, 21] on input "Search podcasts, credits, & more..." at bounding box center [662, 37] width 148 height 32
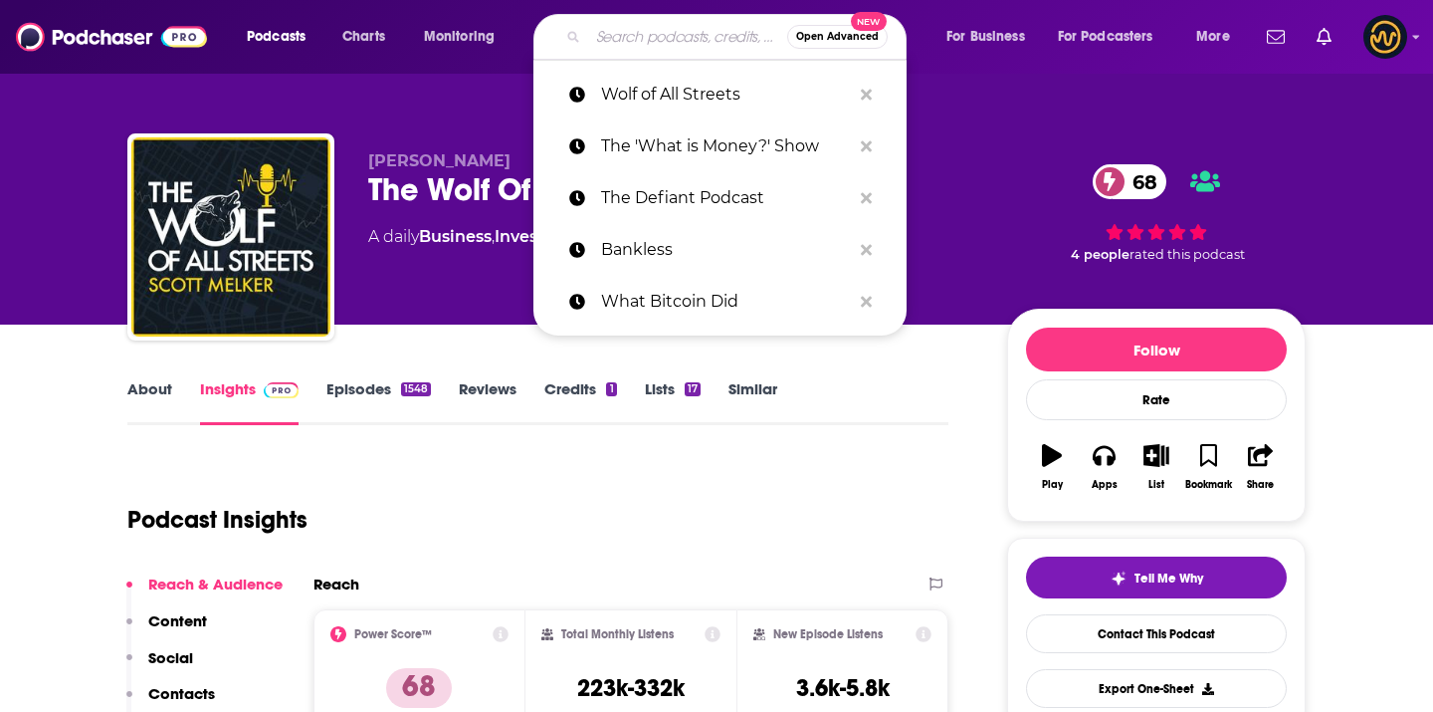
paste input "Web3 with a16z crypto"
type input "Web3 with a16z crypto"
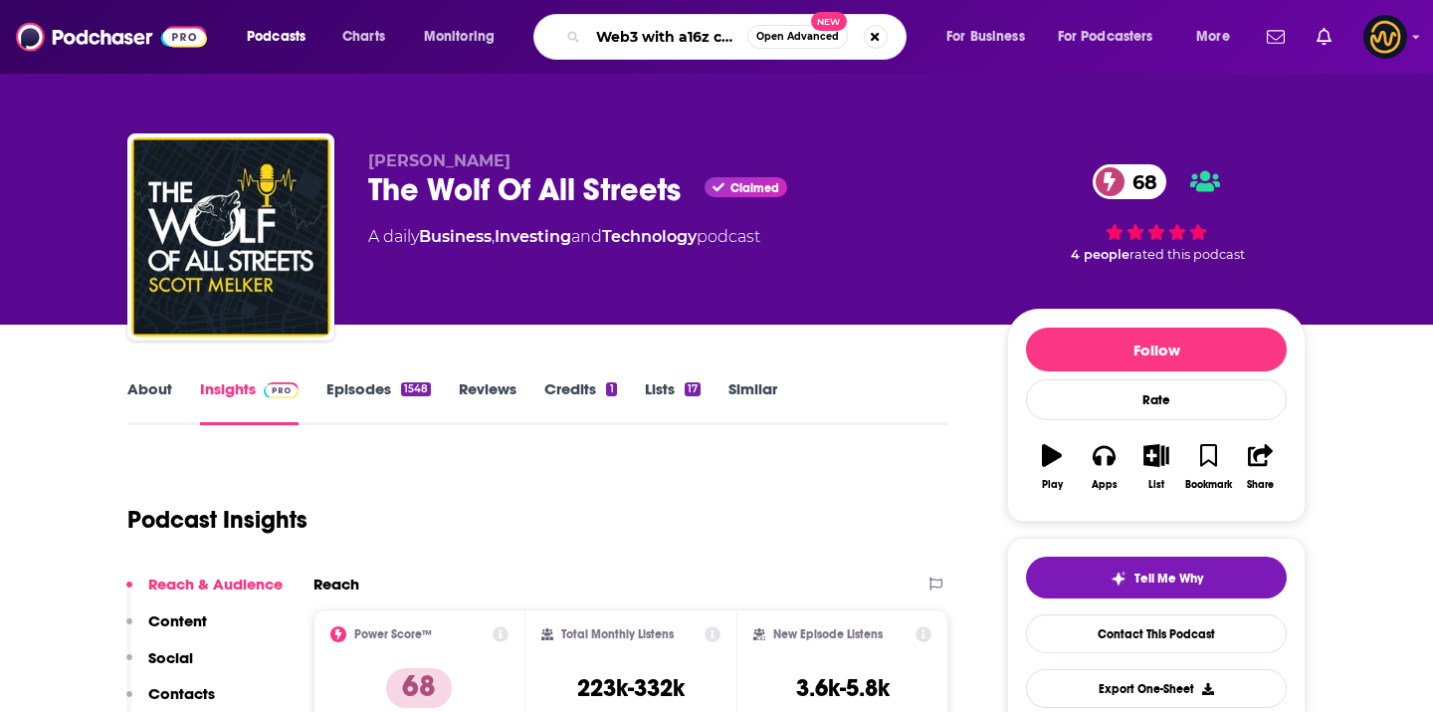
scroll to position [0, 23]
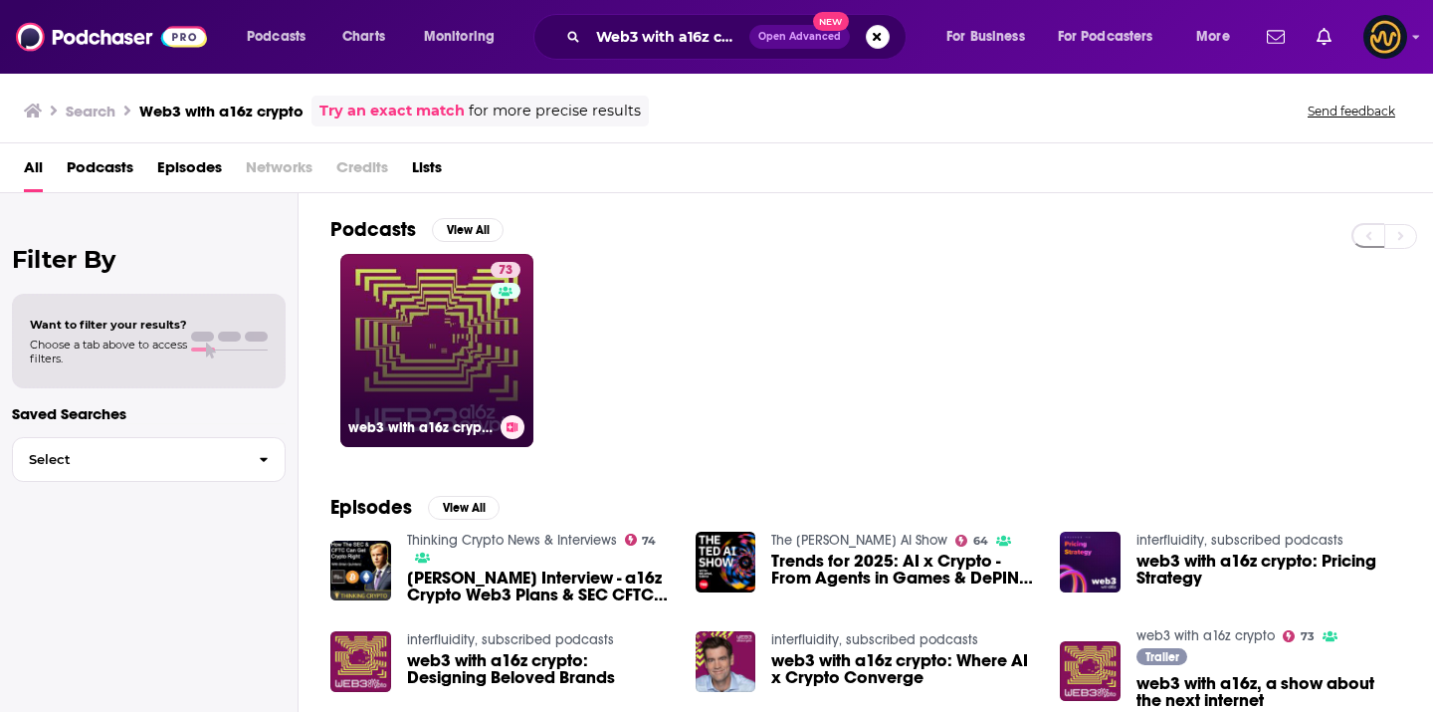
click at [410, 302] on link "73 web3 with a16z crypto" at bounding box center [436, 350] width 193 height 193
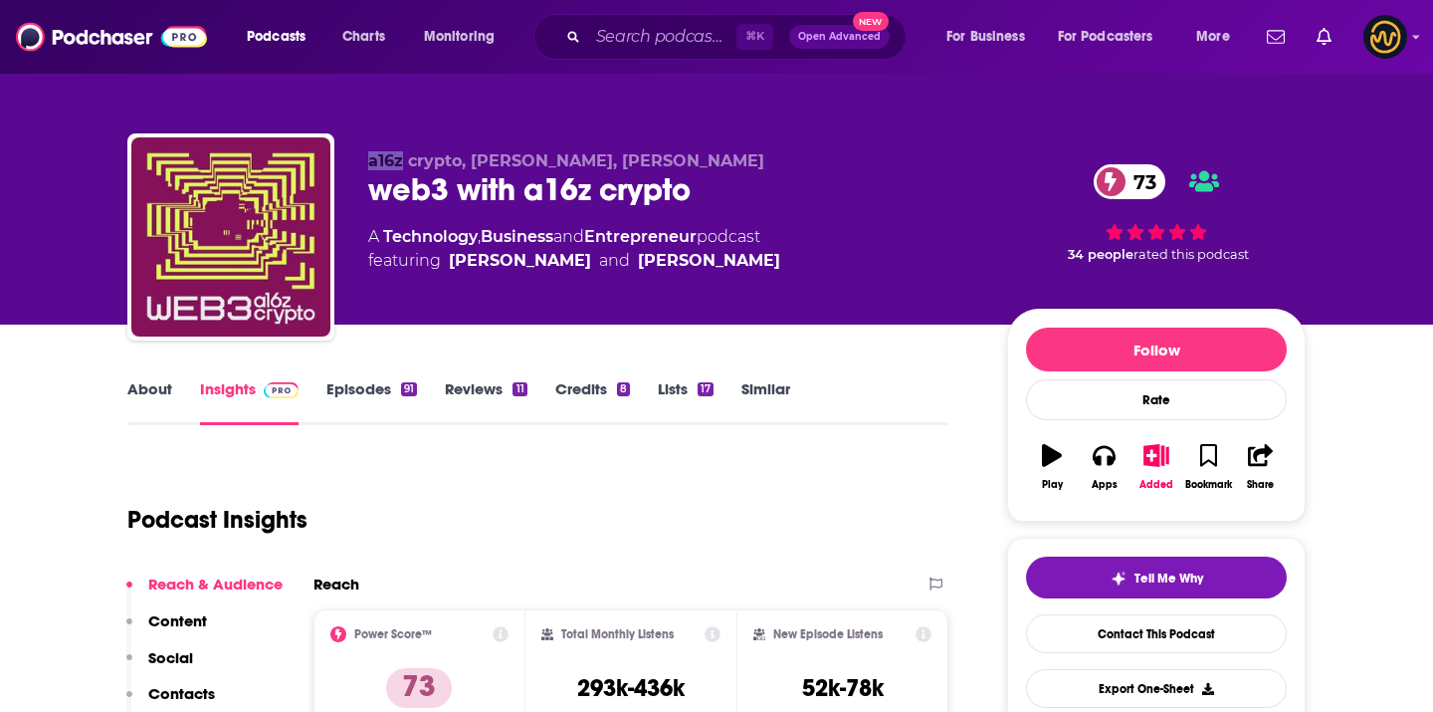
drag, startPoint x: 362, startPoint y: 158, endPoint x: 402, endPoint y: 161, distance: 39.9
click at [402, 161] on div "a16z crypto, [PERSON_NAME], [PERSON_NAME] web3 with a16z crypto 73 A Technology…" at bounding box center [716, 240] width 1179 height 215
copy span "a16z"
drag, startPoint x: 474, startPoint y: 163, endPoint x: 732, endPoint y: 150, distance: 258.1
click at [732, 151] on p "a16z crypto, [PERSON_NAME], [PERSON_NAME]" at bounding box center [671, 160] width 607 height 19
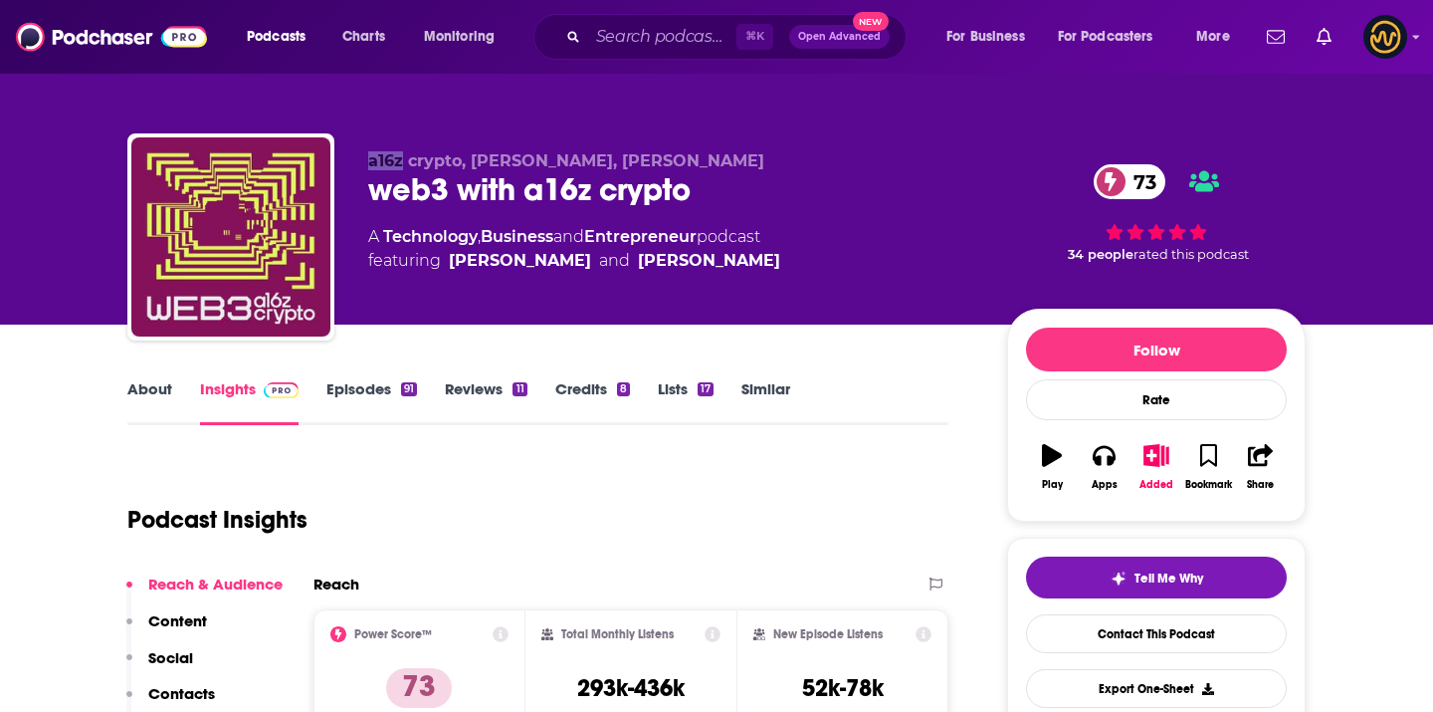
copy span "[PERSON_NAME], [PERSON_NAME]"
